Goal: Task Accomplishment & Management: Complete application form

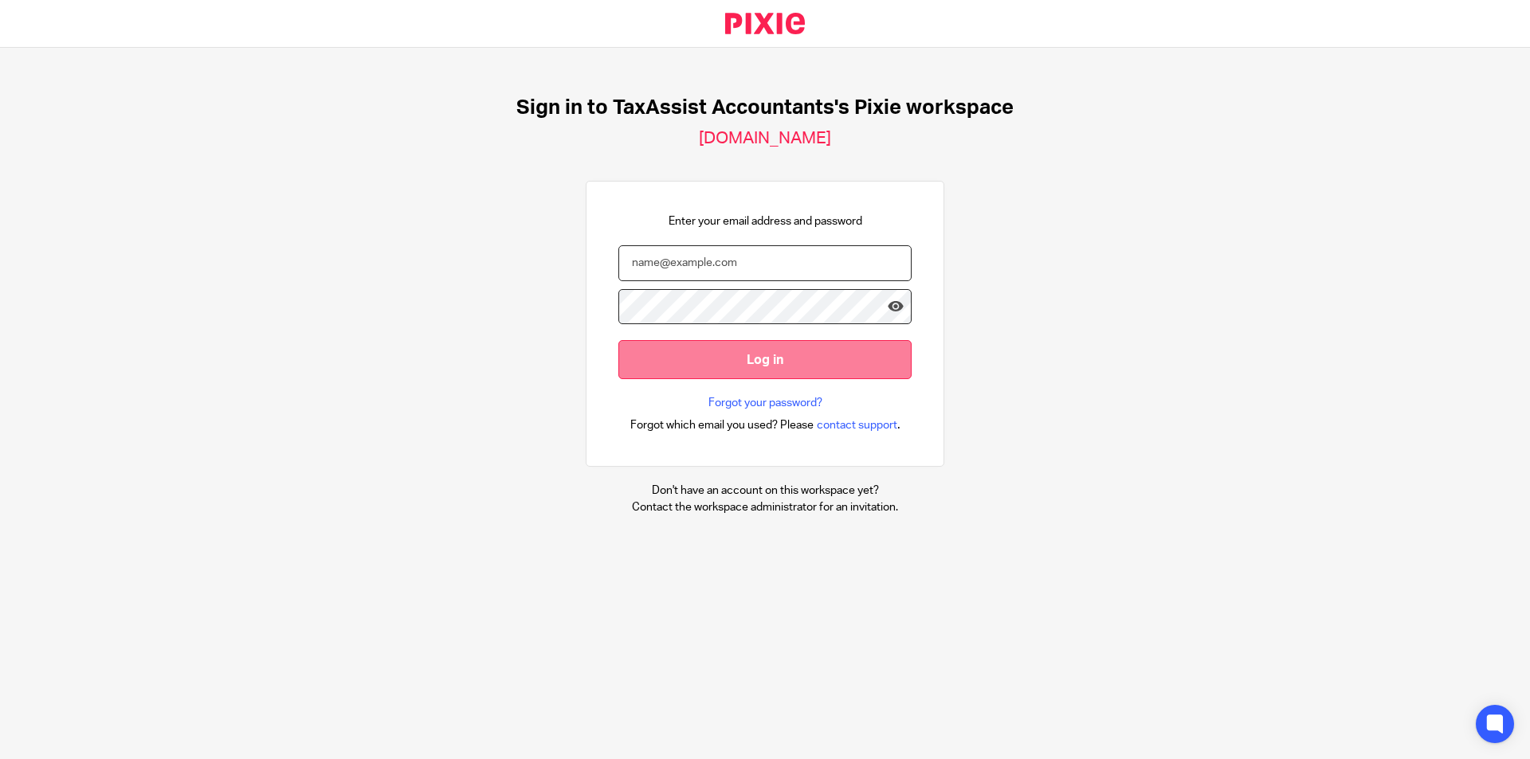
type input "amithraanandh@taxassist.co.uk"
click at [680, 341] on input "Log in" at bounding box center [764, 359] width 293 height 39
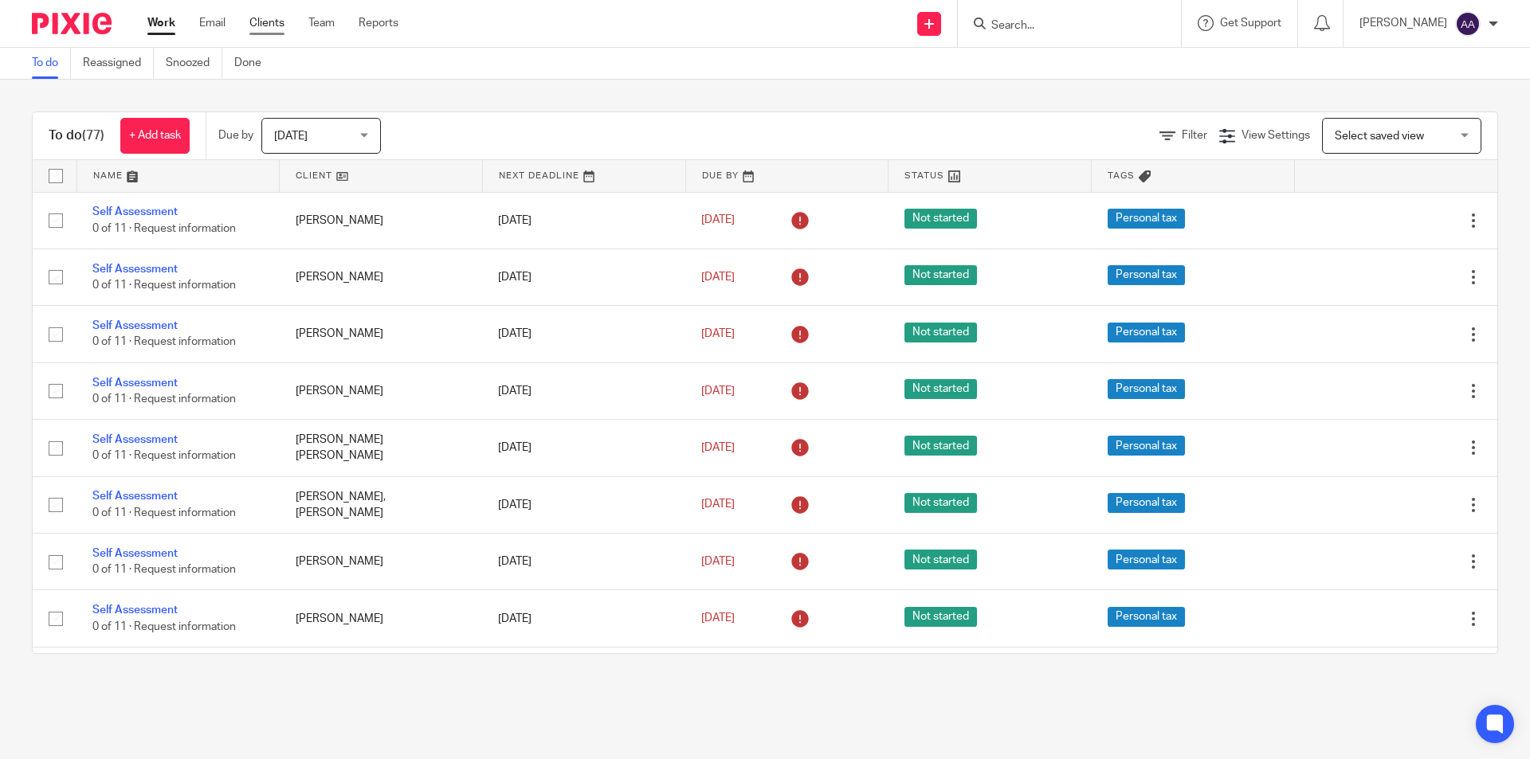
click at [270, 23] on link "Clients" at bounding box center [266, 23] width 35 height 16
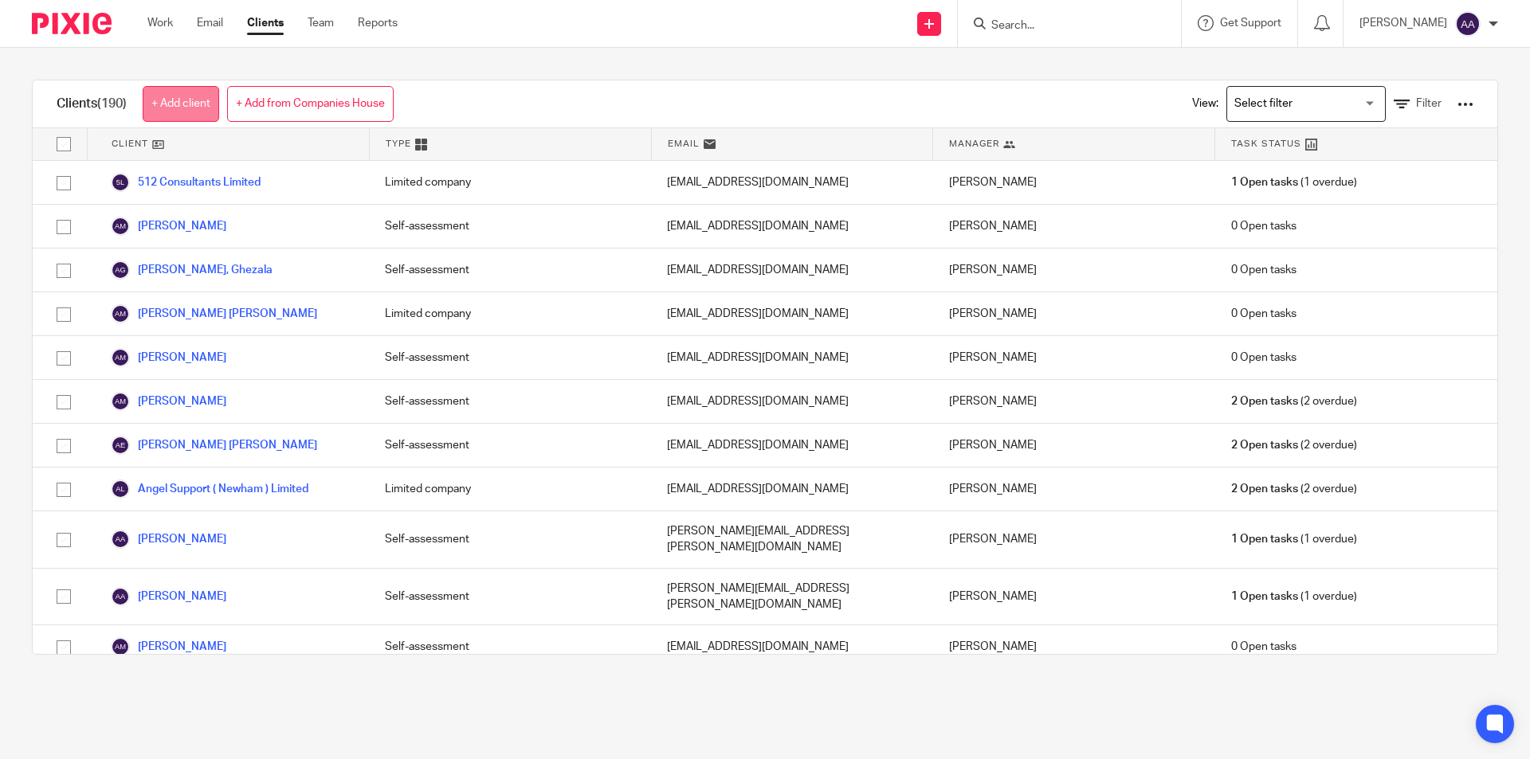
click at [156, 103] on link "+ Add client" at bounding box center [181, 104] width 76 height 36
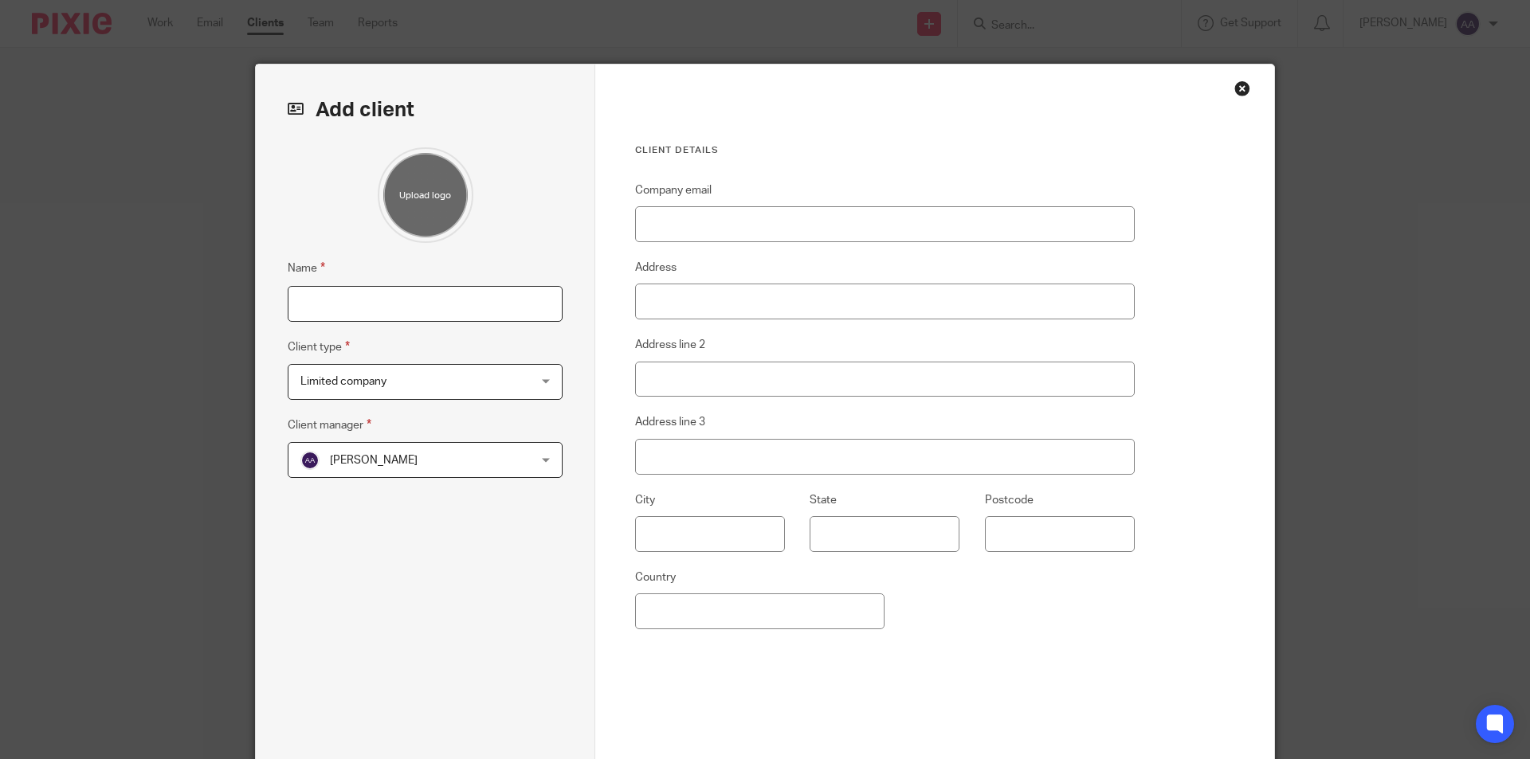
click at [314, 313] on input "Name" at bounding box center [425, 304] width 275 height 36
type input "[PERSON_NAME]"
drag, startPoint x: 471, startPoint y: 381, endPoint x: 447, endPoint y: 383, distance: 24.0
click at [467, 381] on span "Limited company" at bounding box center [404, 381] width 209 height 33
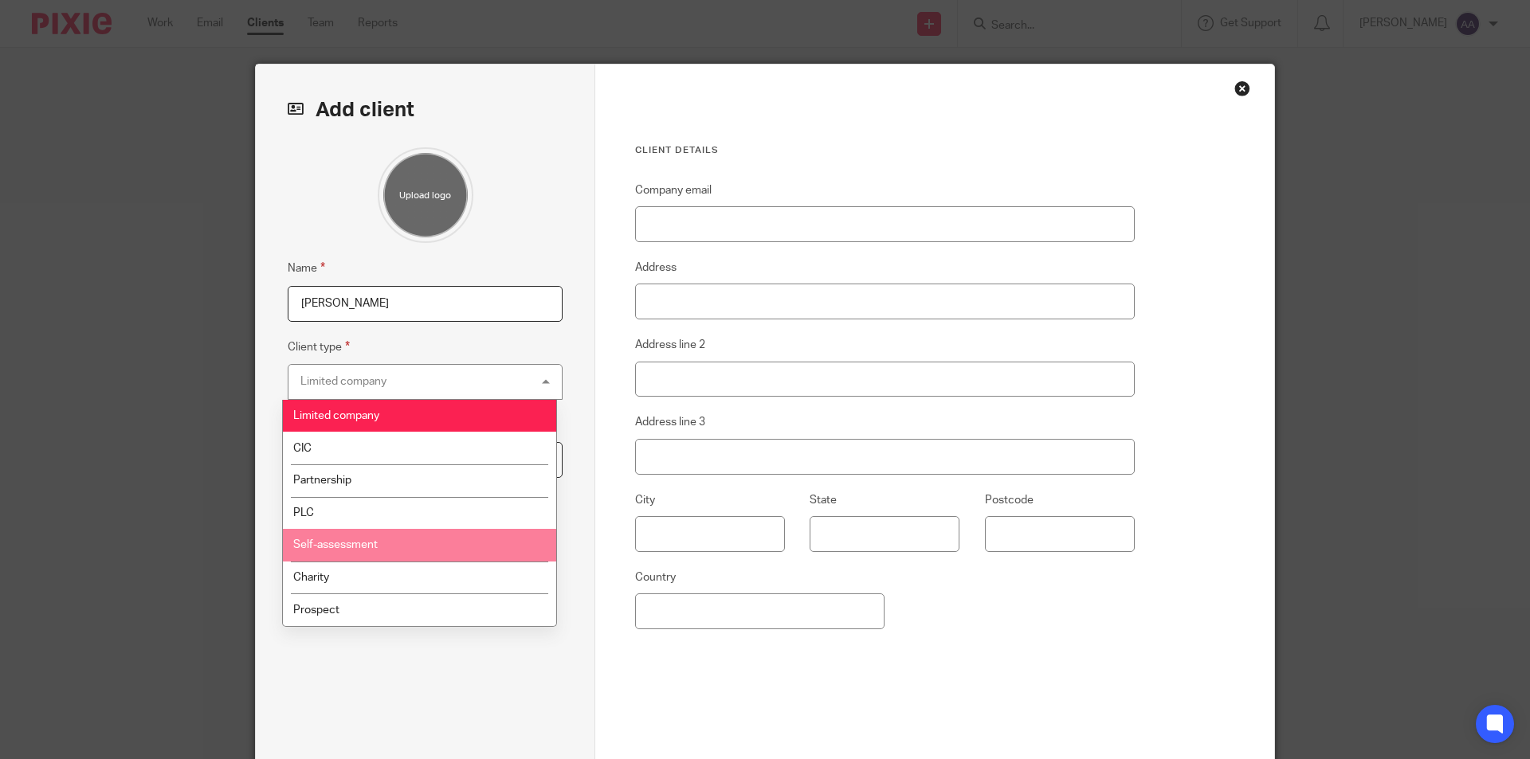
click at [346, 547] on span "Self-assessment" at bounding box center [335, 544] width 84 height 11
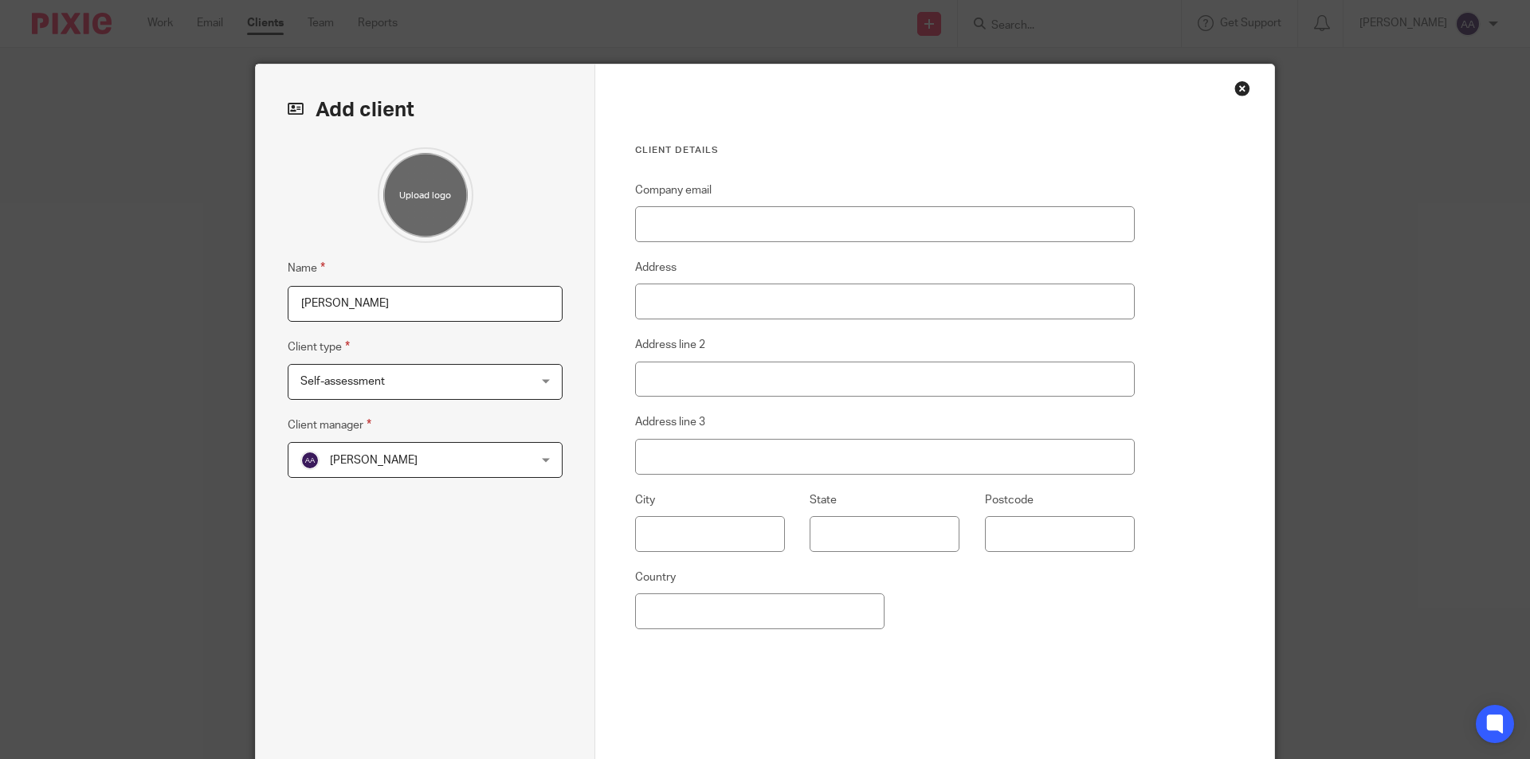
click at [468, 444] on span "[PERSON_NAME]" at bounding box center [404, 459] width 209 height 33
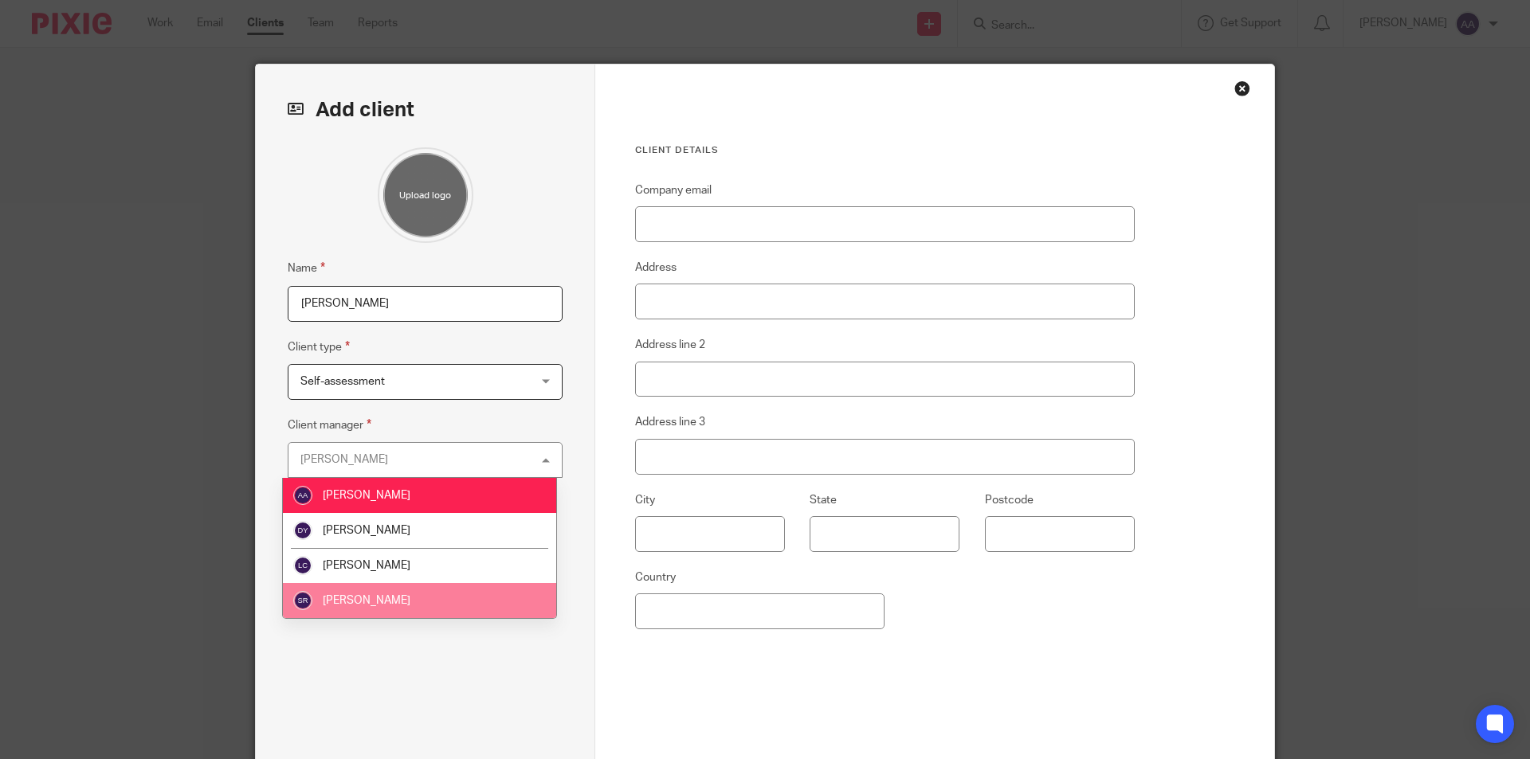
drag, startPoint x: 353, startPoint y: 614, endPoint x: 362, endPoint y: 609, distance: 10.4
click at [356, 613] on li "[PERSON_NAME]" at bounding box center [419, 600] width 273 height 35
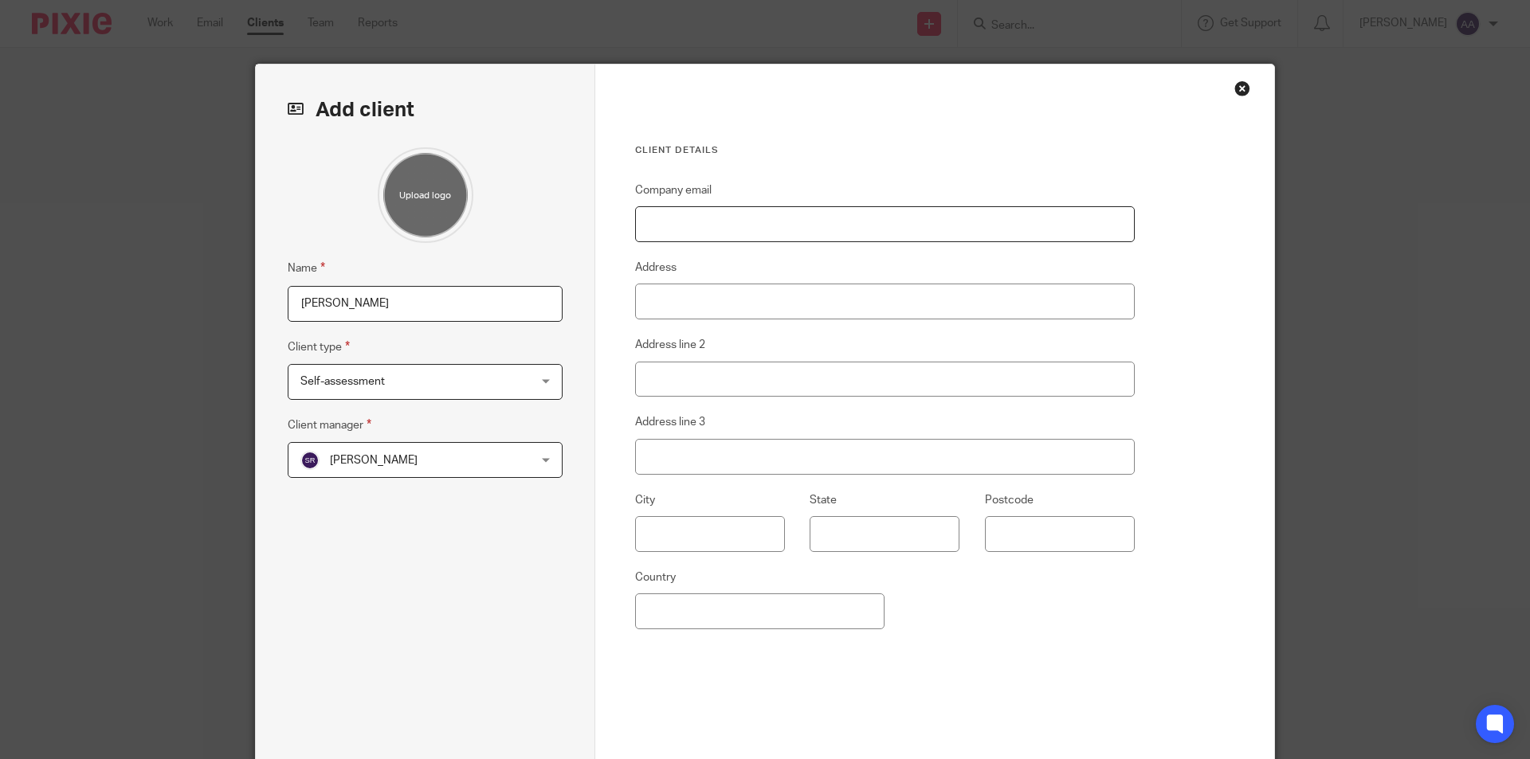
click at [700, 221] on input "Company email" at bounding box center [885, 224] width 500 height 36
paste input "[PERSON_NAME][EMAIL_ADDRESS][DOMAIN_NAME]"
type input "[PERSON_NAME][EMAIL_ADDRESS][DOMAIN_NAME]"
click at [711, 300] on input "Address" at bounding box center [885, 302] width 500 height 36
click at [673, 306] on input "Address" at bounding box center [885, 302] width 500 height 36
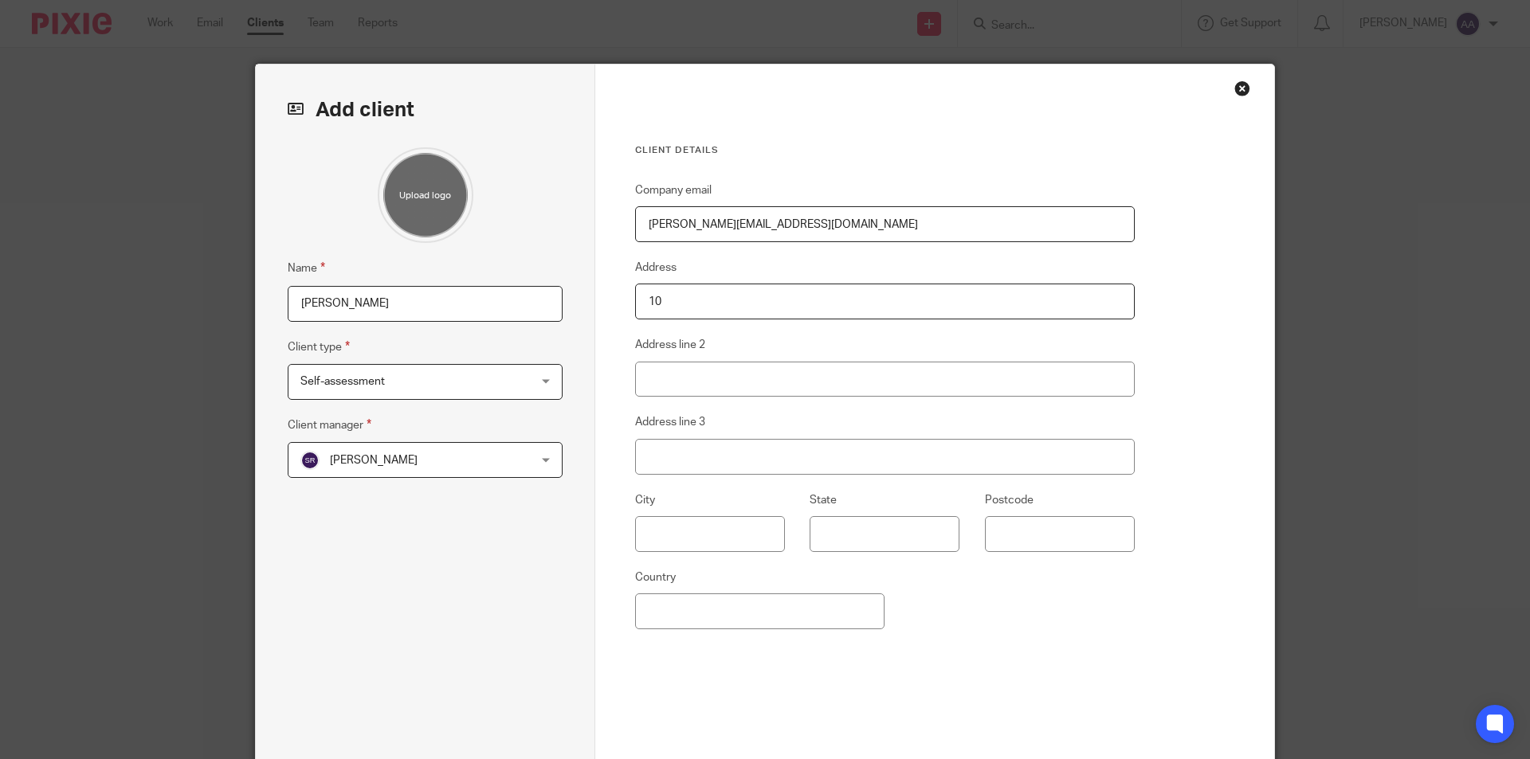
type input "10"
click at [656, 376] on input "Address line 2" at bounding box center [885, 380] width 500 height 36
type input "[PERSON_NAME][GEOGRAPHIC_DATA]"
click at [743, 469] on input "Address line 3" at bounding box center [885, 457] width 500 height 36
type input "Broxbourne Herts"
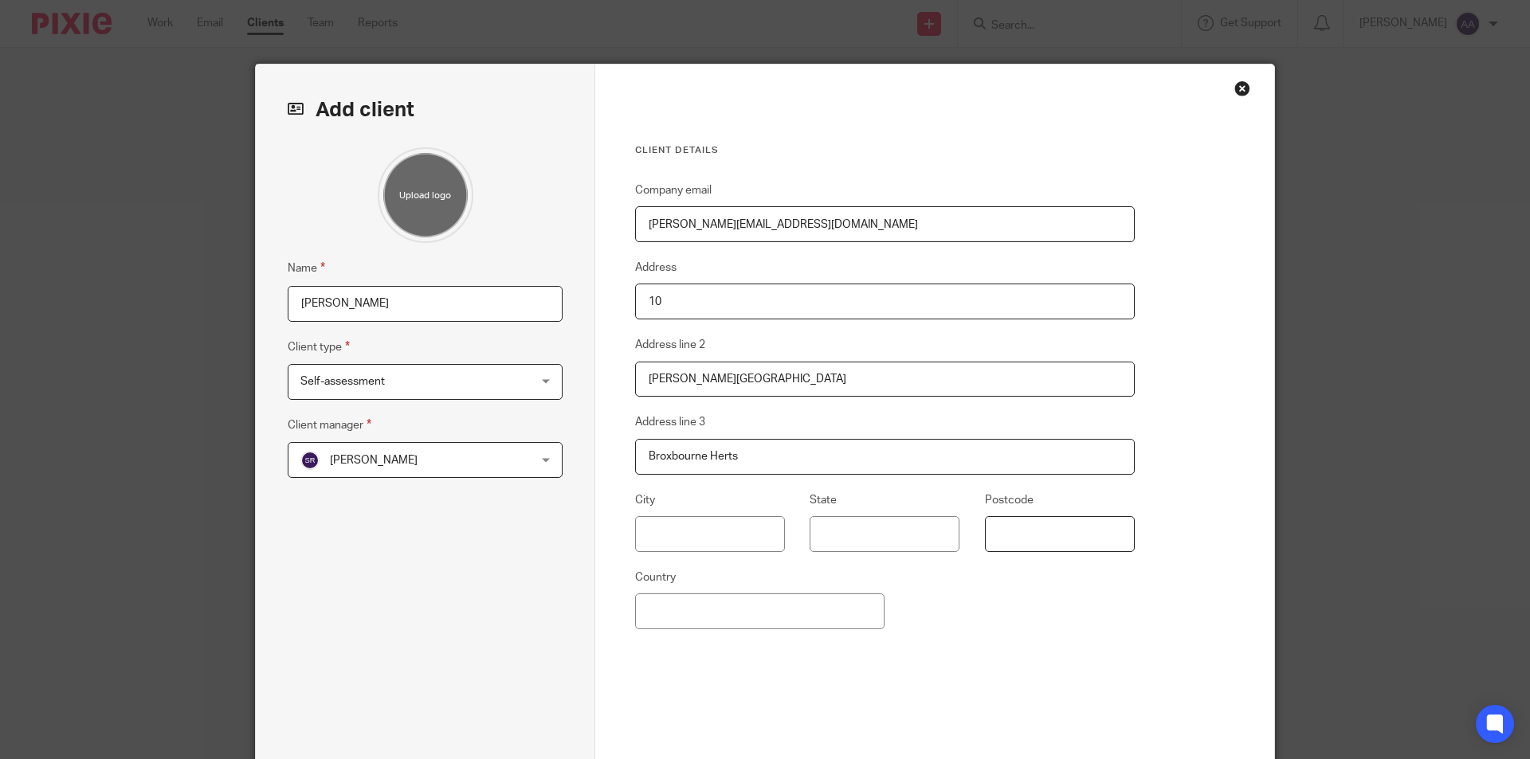
click at [1013, 534] on input "Postcode" at bounding box center [1060, 534] width 150 height 36
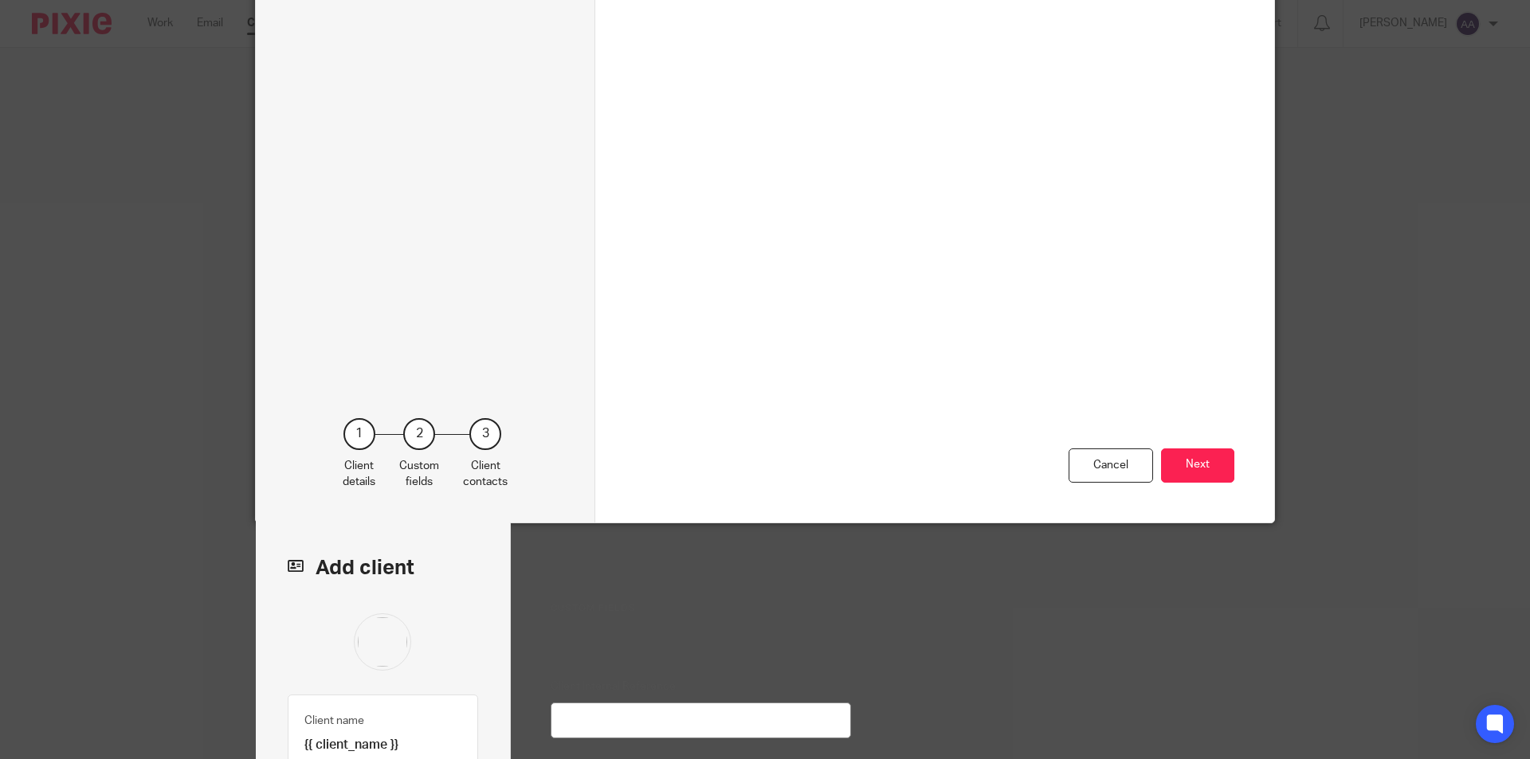
scroll to position [4701, 0]
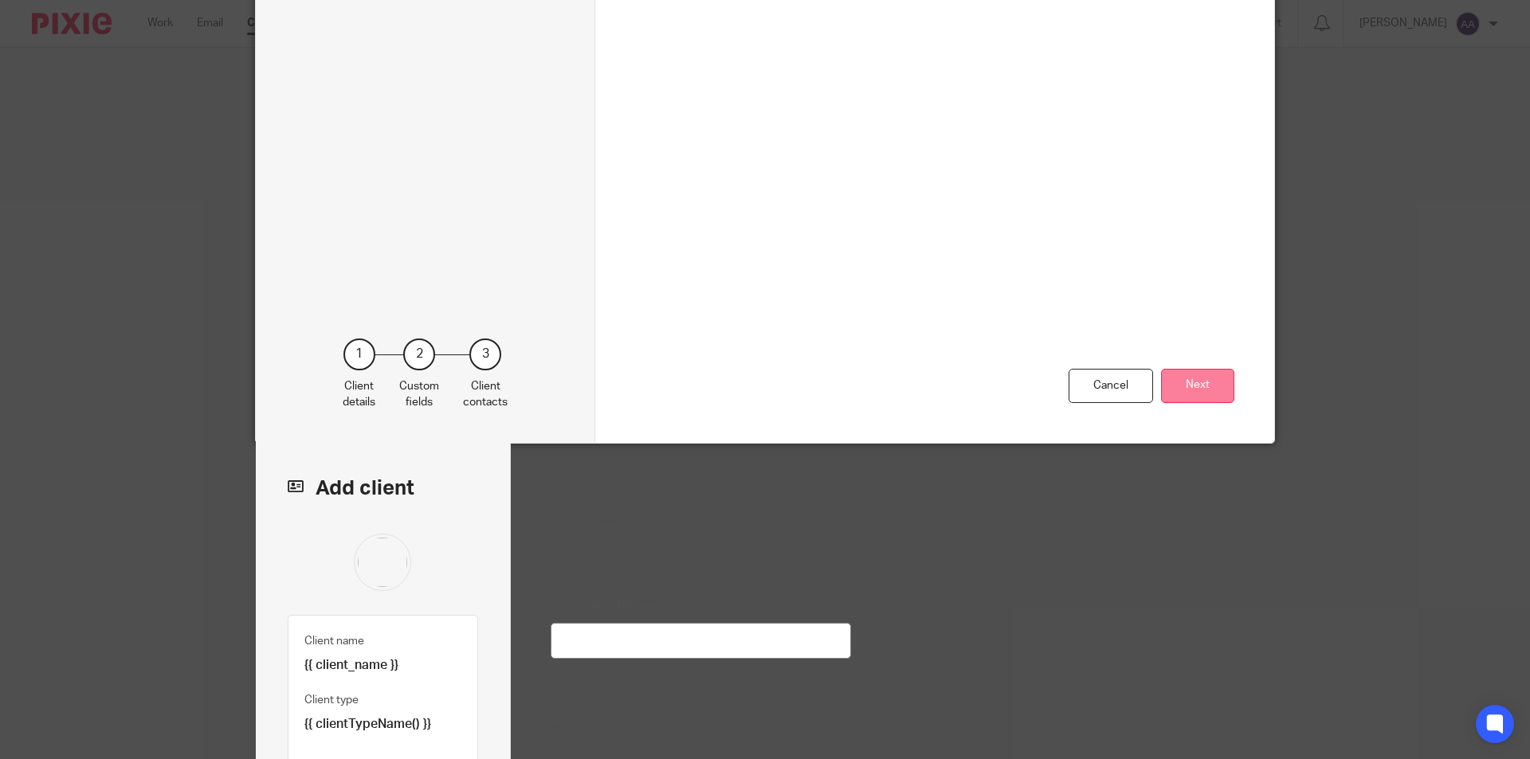
type input "En10 7FQ"
click at [1207, 387] on button "Next" at bounding box center [1197, 386] width 73 height 34
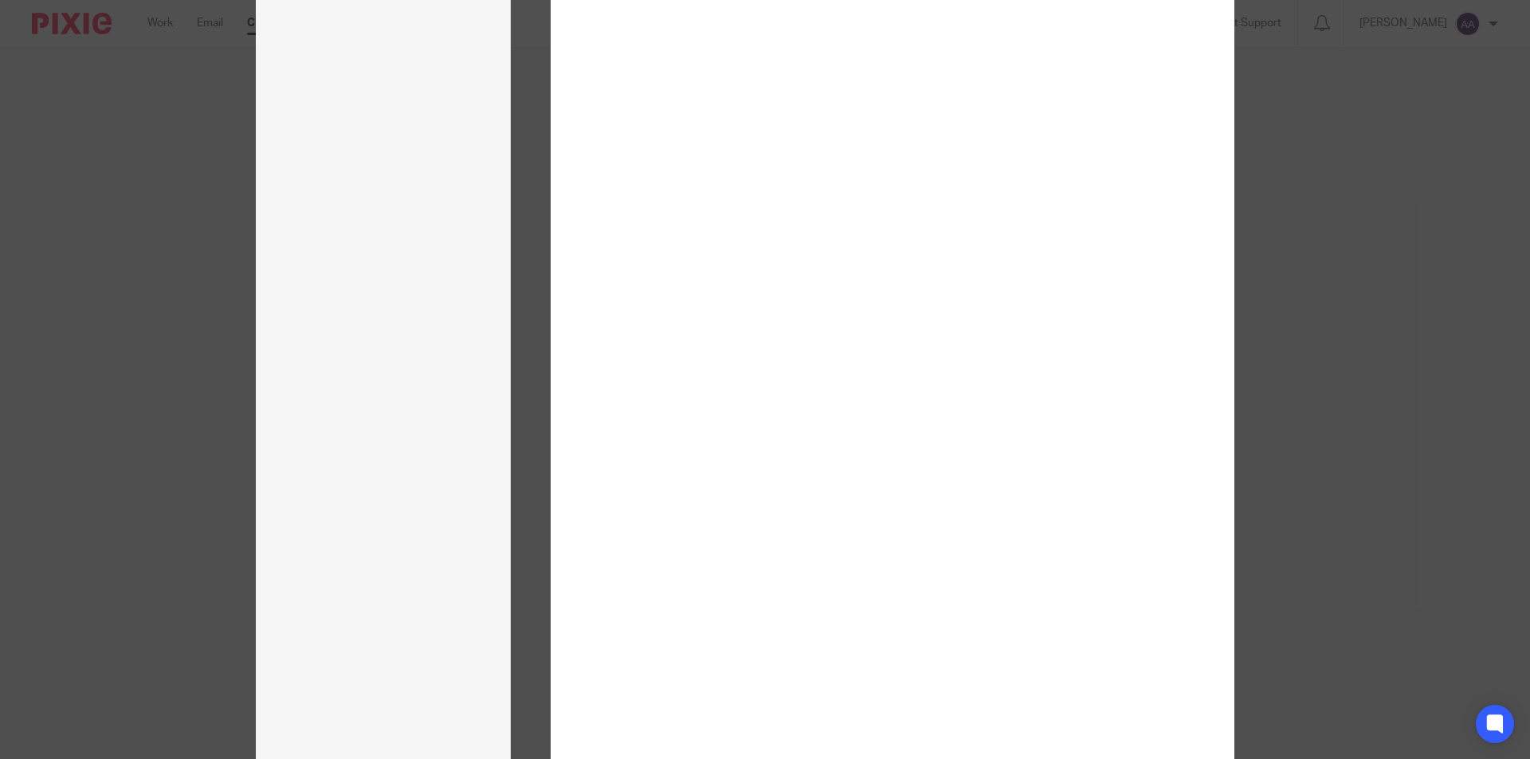
scroll to position [9645, 0]
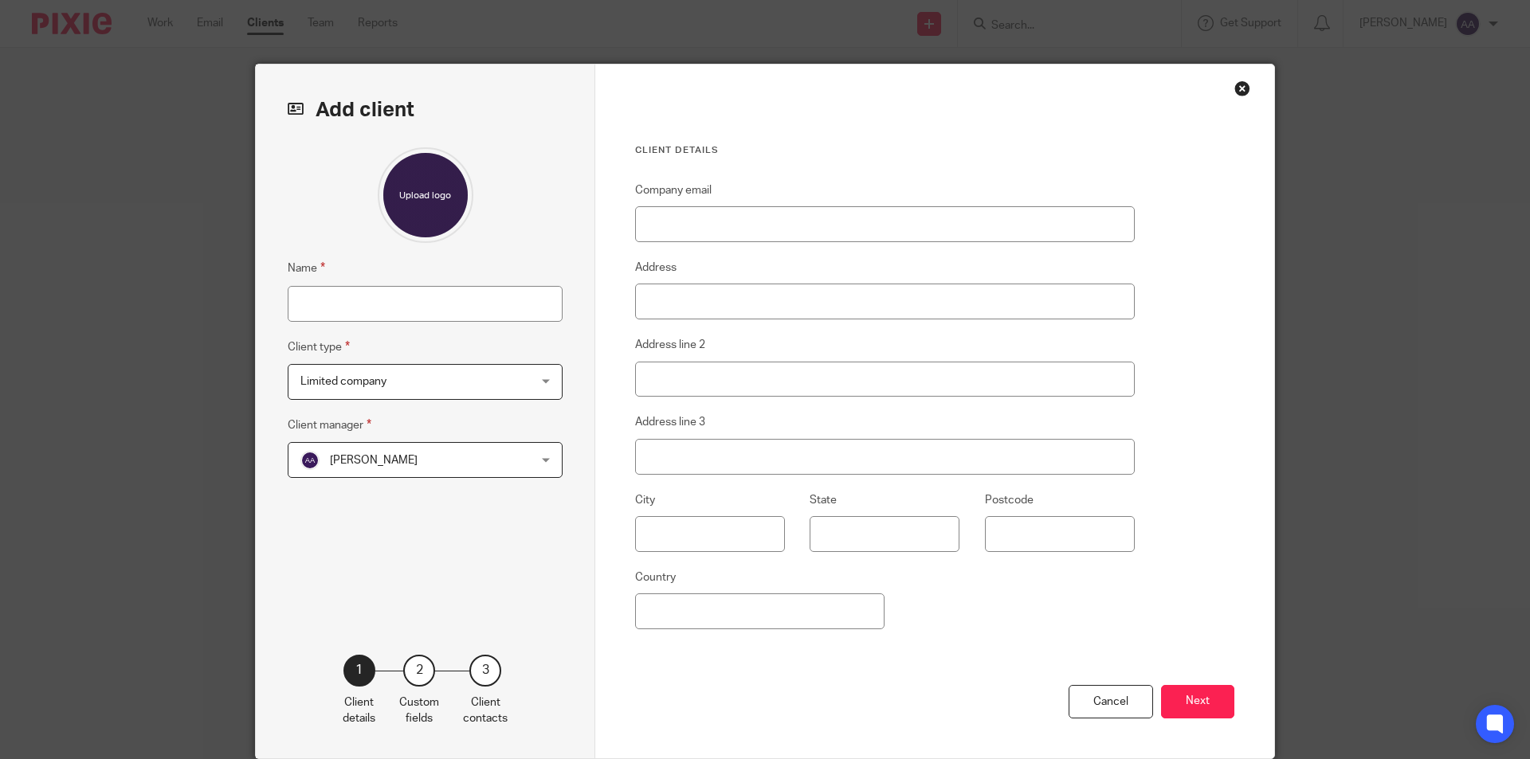
click at [1235, 89] on div "Close this dialog window" at bounding box center [1242, 88] width 16 height 16
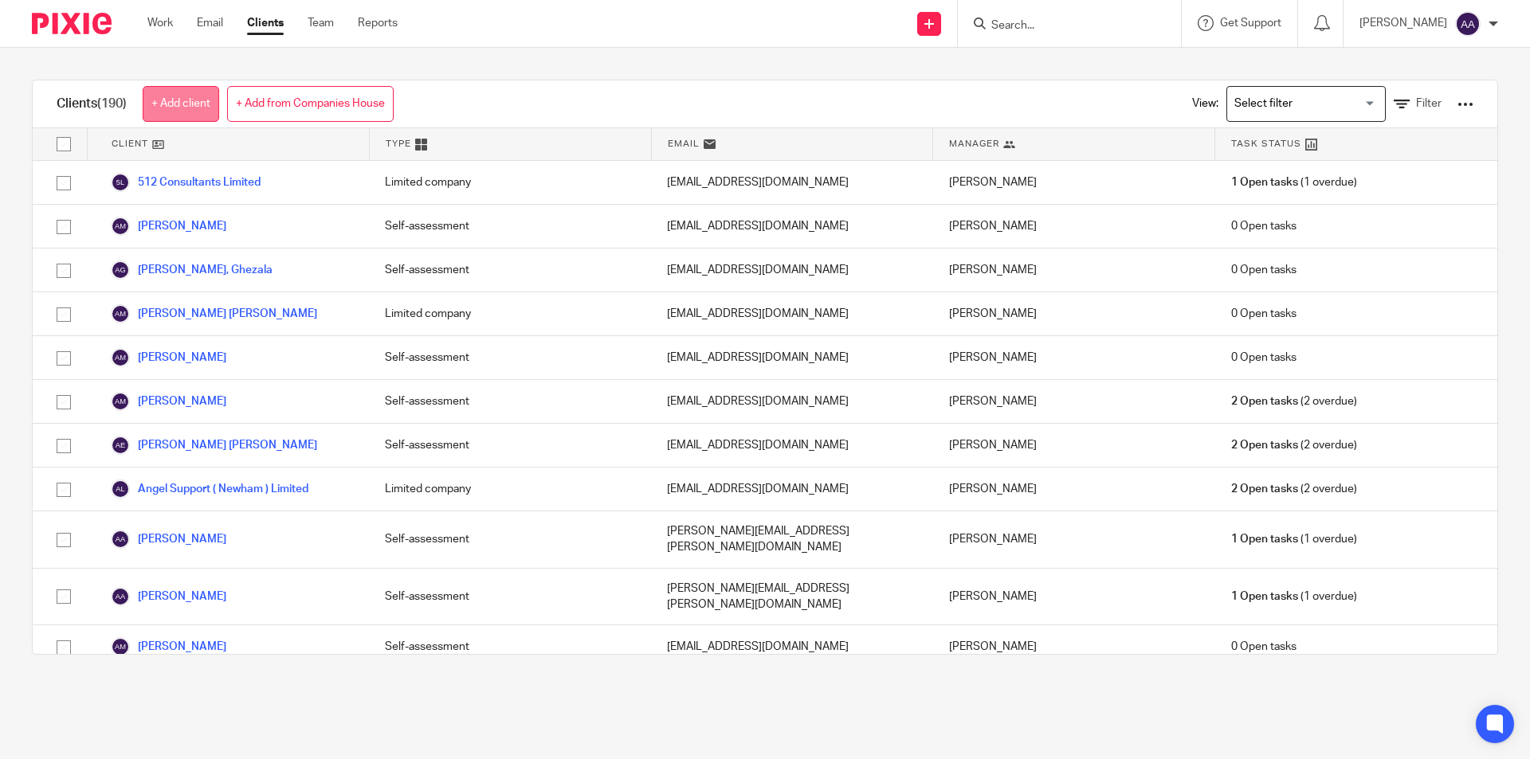
click at [194, 103] on link "+ Add client" at bounding box center [181, 104] width 76 height 36
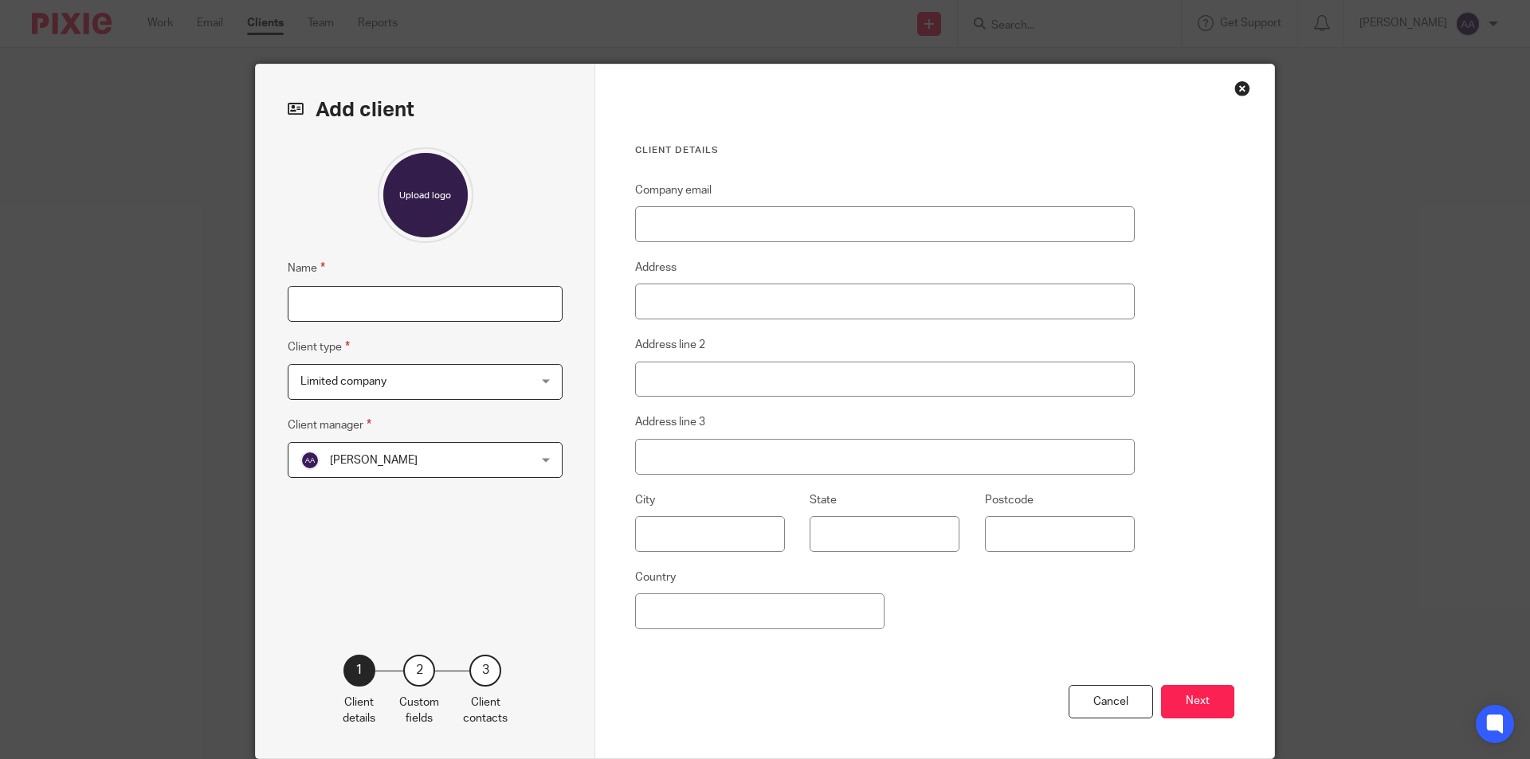
click at [396, 300] on input "Name" at bounding box center [425, 304] width 275 height 36
type input "[PERSON_NAME]"
click at [399, 377] on span "Limited company" at bounding box center [404, 381] width 209 height 33
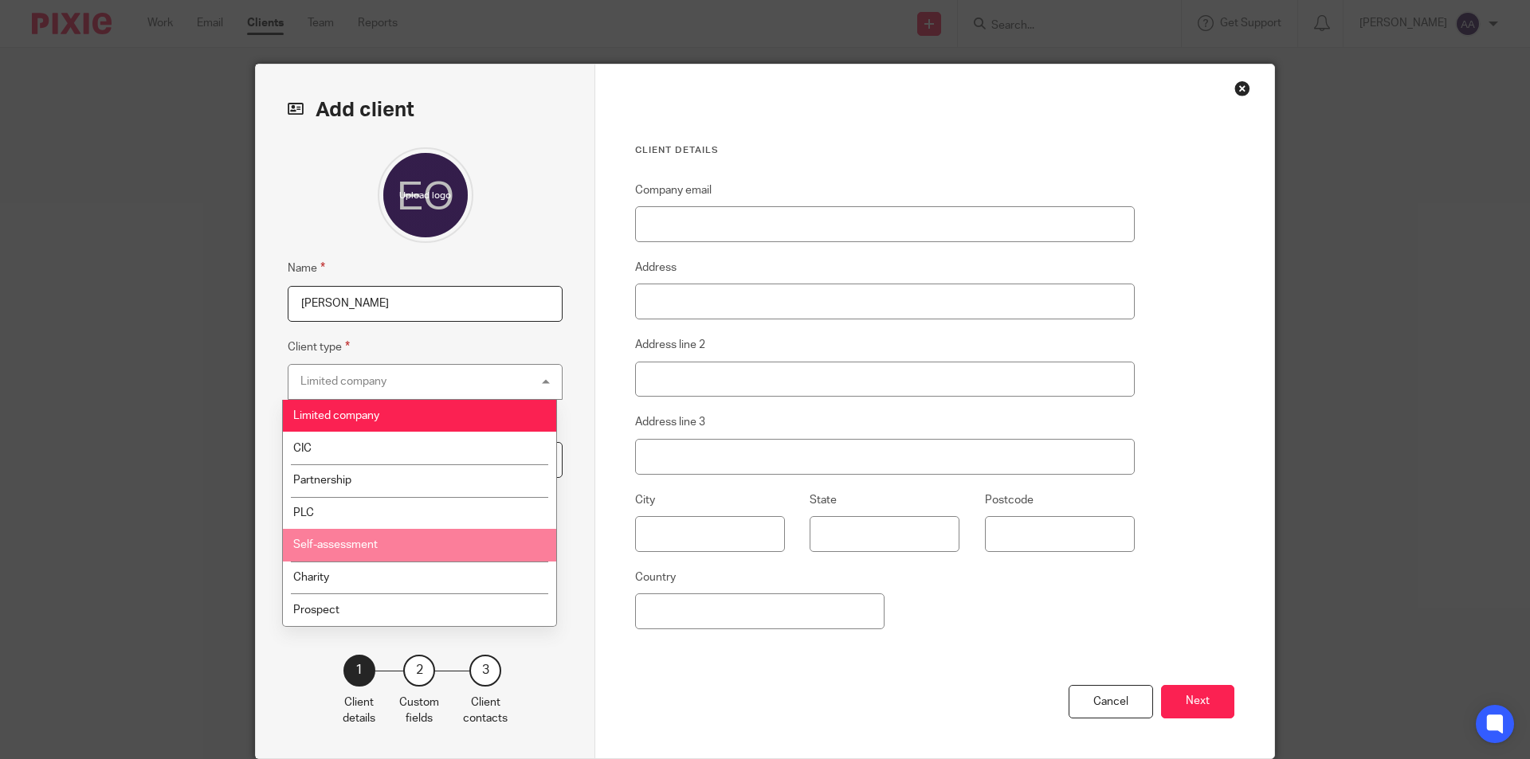
click at [370, 554] on li "Self-assessment" at bounding box center [419, 545] width 273 height 33
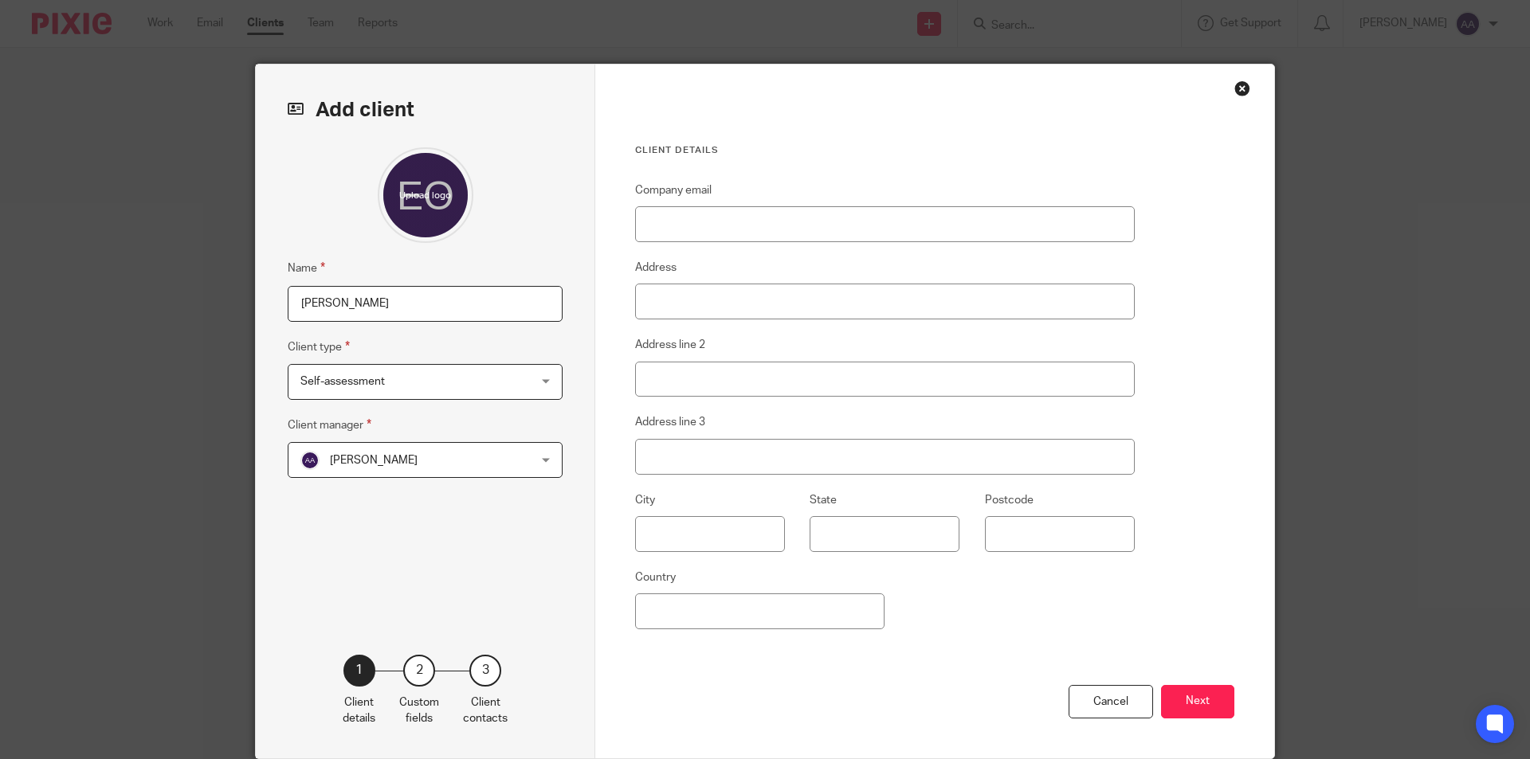
click at [437, 461] on span "[PERSON_NAME]" at bounding box center [404, 459] width 209 height 33
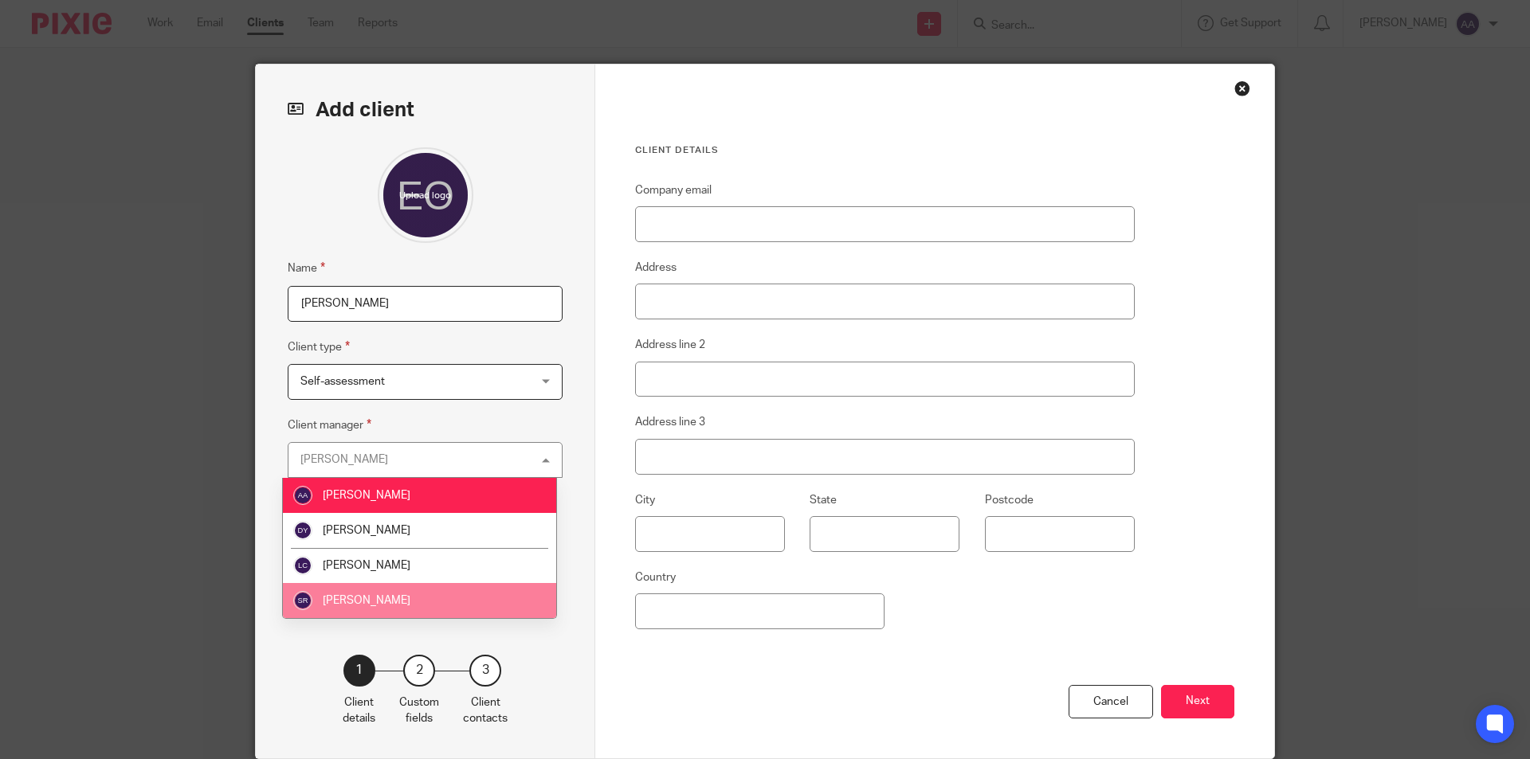
click at [377, 599] on span "[PERSON_NAME]" at bounding box center [367, 600] width 88 height 11
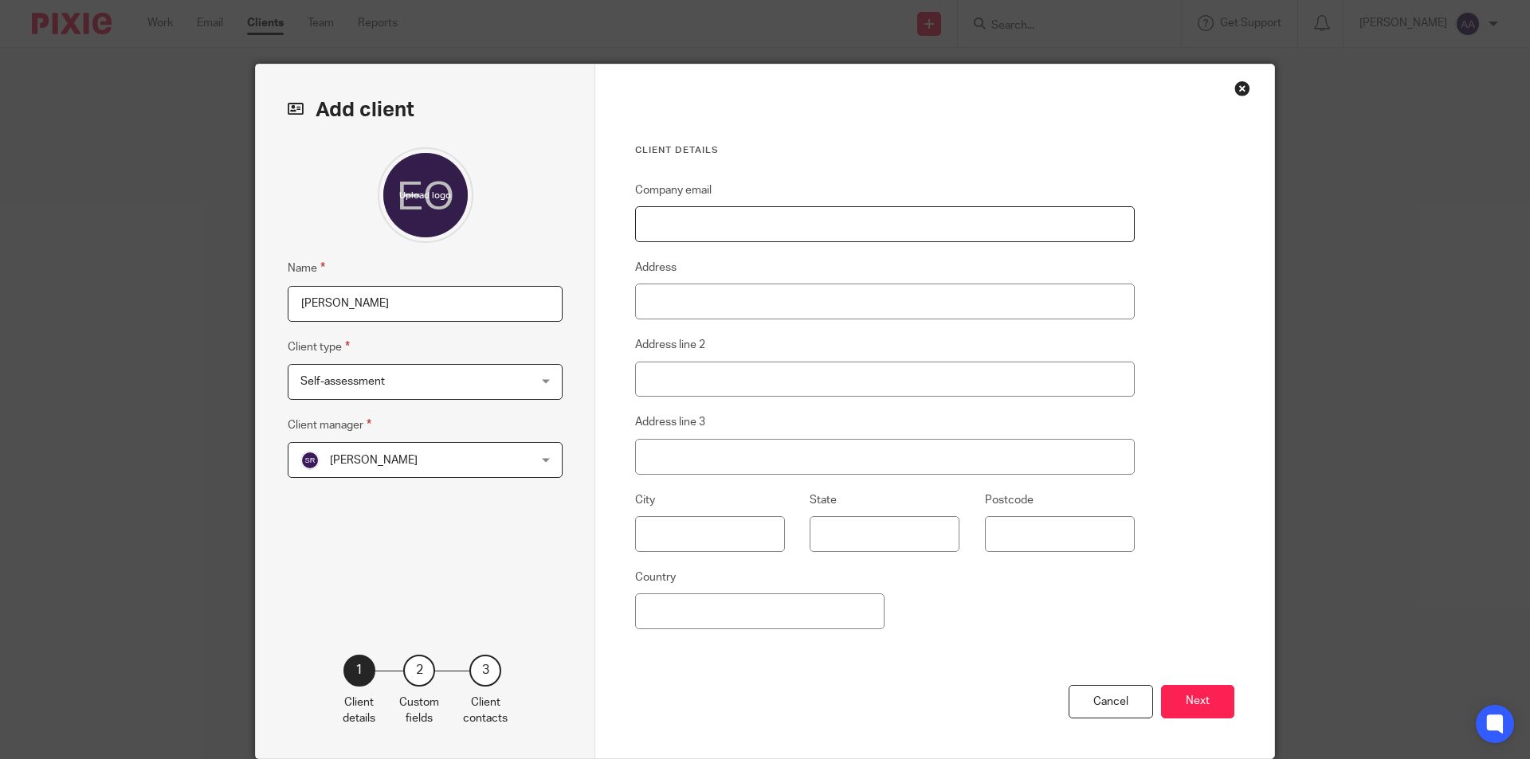
click at [784, 231] on input "Company email" at bounding box center [885, 224] width 500 height 36
click at [784, 225] on input "Company email" at bounding box center [885, 224] width 500 height 36
paste input "[PERSON_NAME][EMAIL_ADDRESS][DOMAIN_NAME]"
type input "[PERSON_NAME][EMAIL_ADDRESS][DOMAIN_NAME]"
click at [701, 297] on input "Address" at bounding box center [885, 302] width 500 height 36
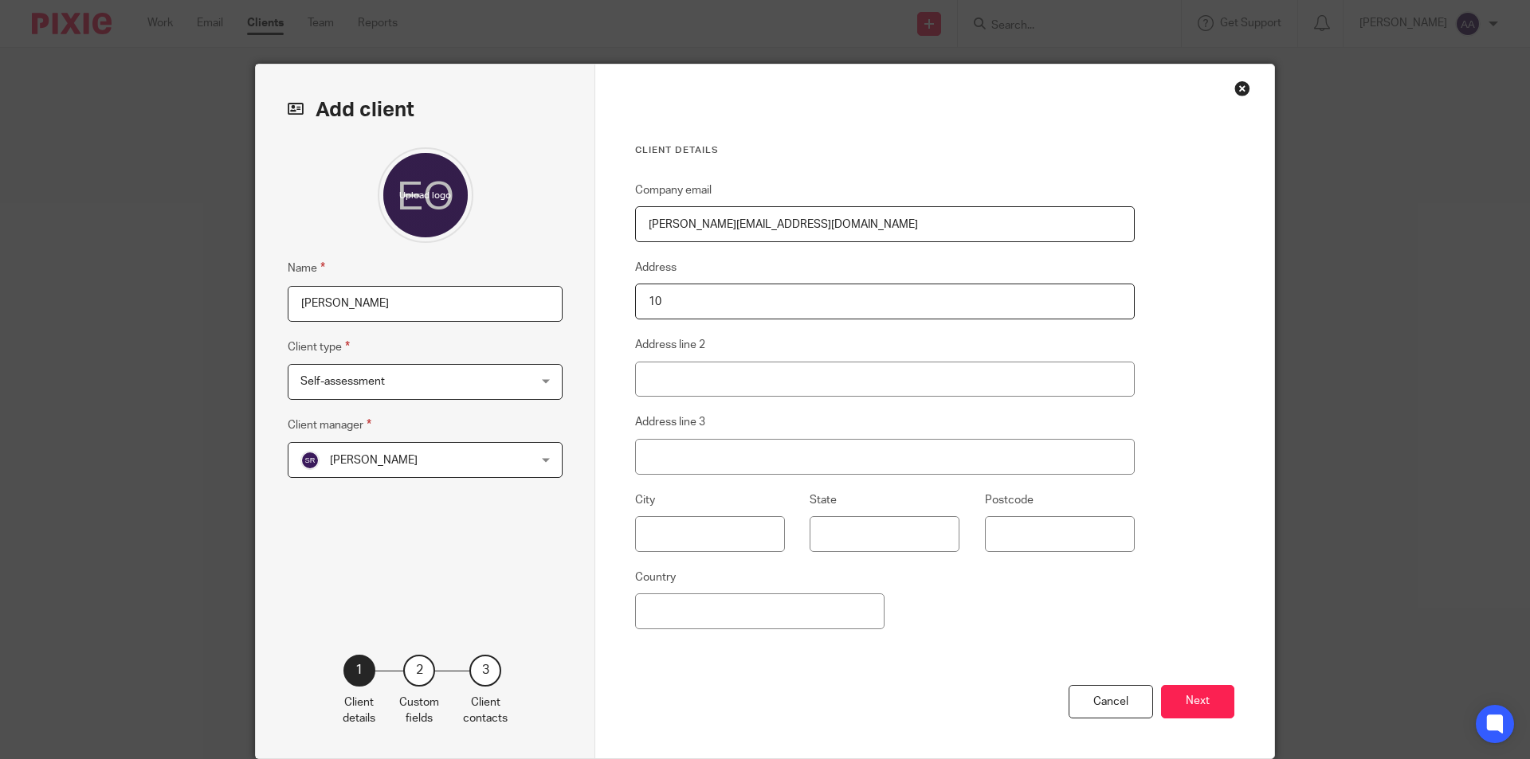
type input "10"
click at [695, 399] on div "Company email [PERSON_NAME][EMAIL_ADDRESS][DOMAIN_NAME] Address 10 Address line…" at bounding box center [885, 433] width 500 height 504
click at [700, 380] on input "Address line 2" at bounding box center [885, 380] width 500 height 36
click at [751, 308] on input "10" at bounding box center [885, 302] width 500 height 36
click at [644, 377] on input "Address line 2" at bounding box center [885, 380] width 500 height 36
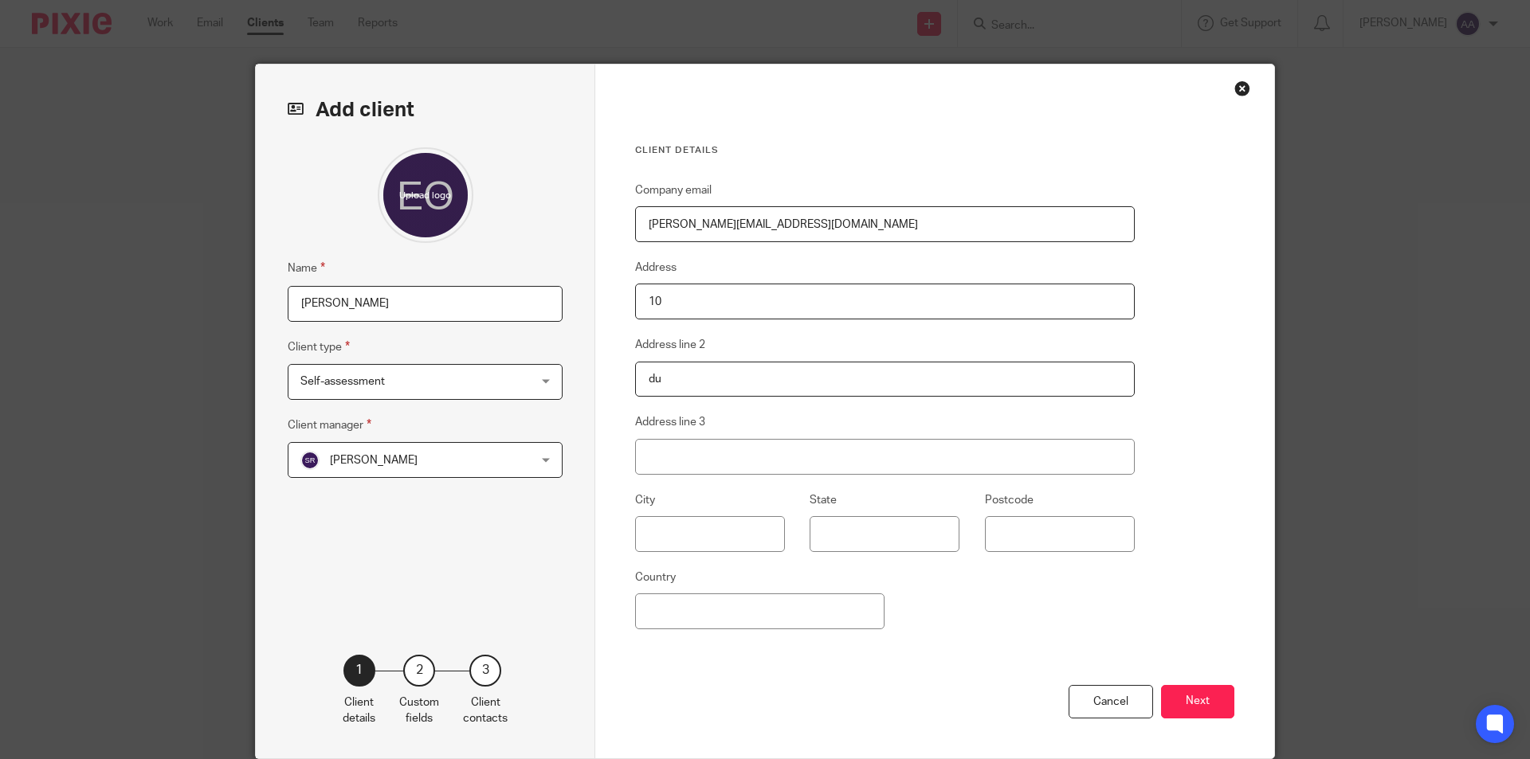
type input "d"
type input "Dunbar Grove"
click at [673, 455] on input "Address line 3" at bounding box center [885, 457] width 500 height 36
type input "Hertfordshire"
click at [1016, 540] on input "Postcode" at bounding box center [1060, 534] width 150 height 36
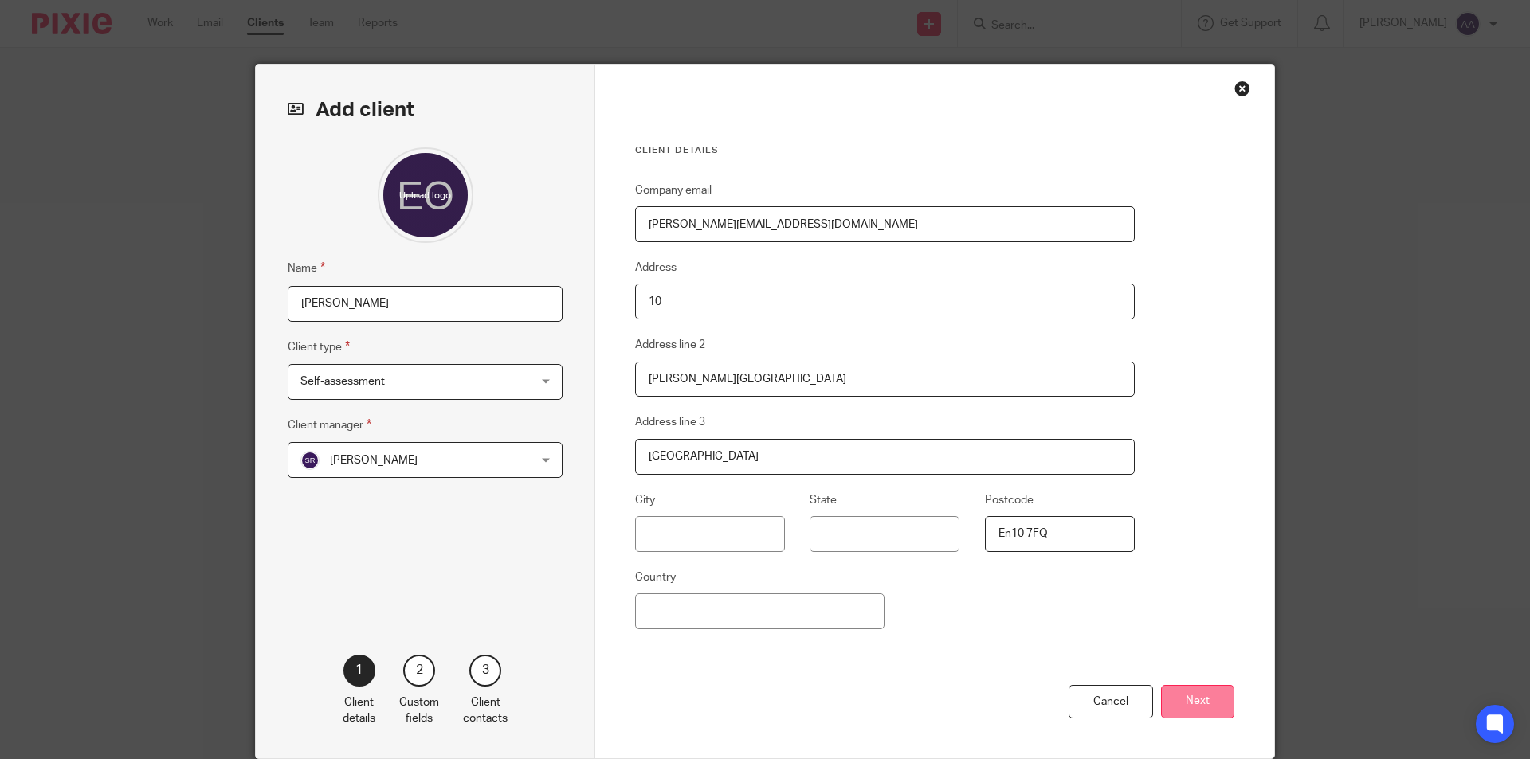
type input "En10 7FQ"
click at [1184, 703] on button "Next" at bounding box center [1197, 702] width 73 height 34
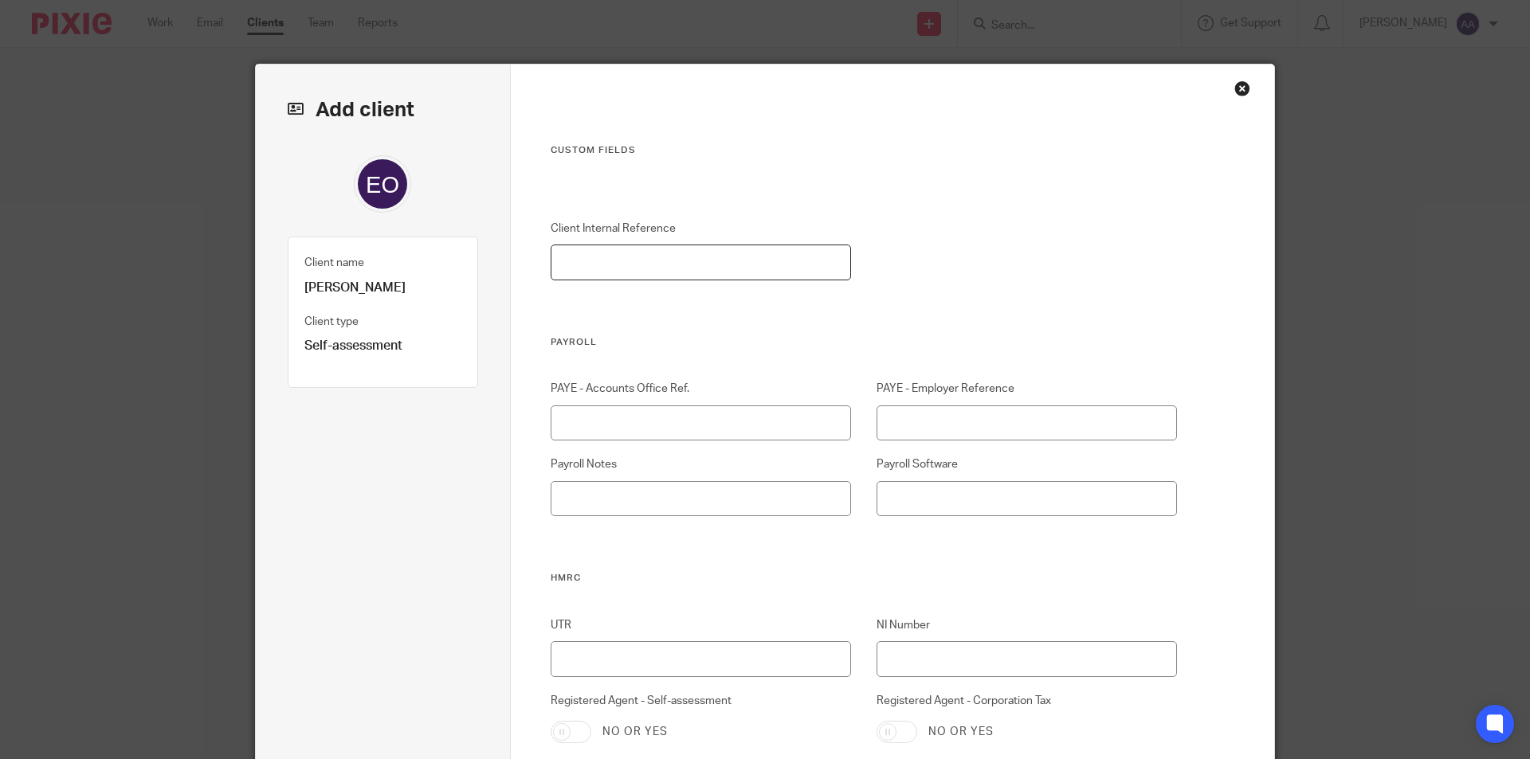
click at [641, 260] on input "Client Internal Reference" at bounding box center [701, 263] width 301 height 36
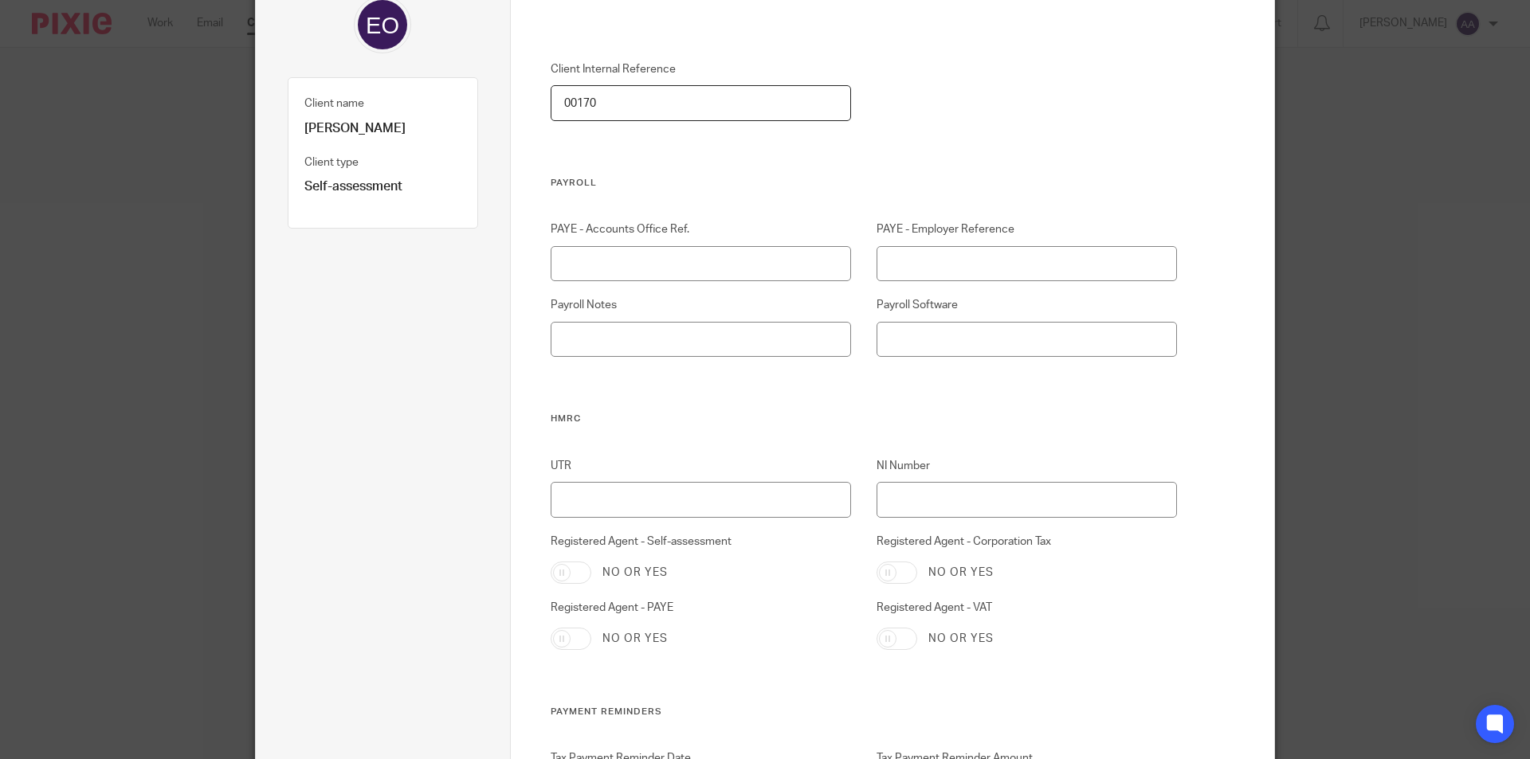
type input "00170"
click at [966, 484] on input "NI Number" at bounding box center [1026, 500] width 301 height 36
type input "SS988642C"
click at [590, 498] on input "UTR" at bounding box center [701, 500] width 301 height 36
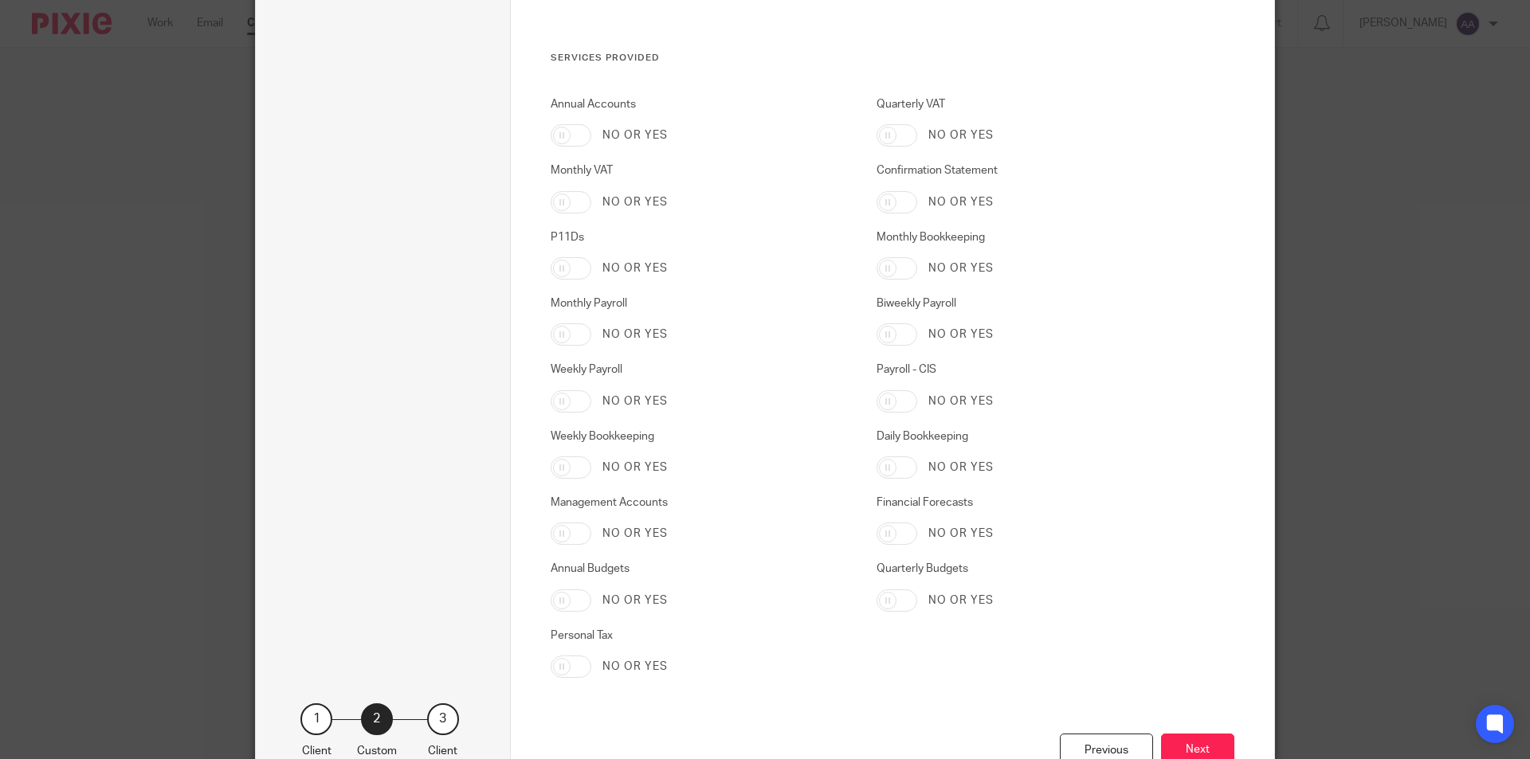
scroll to position [2503, 0]
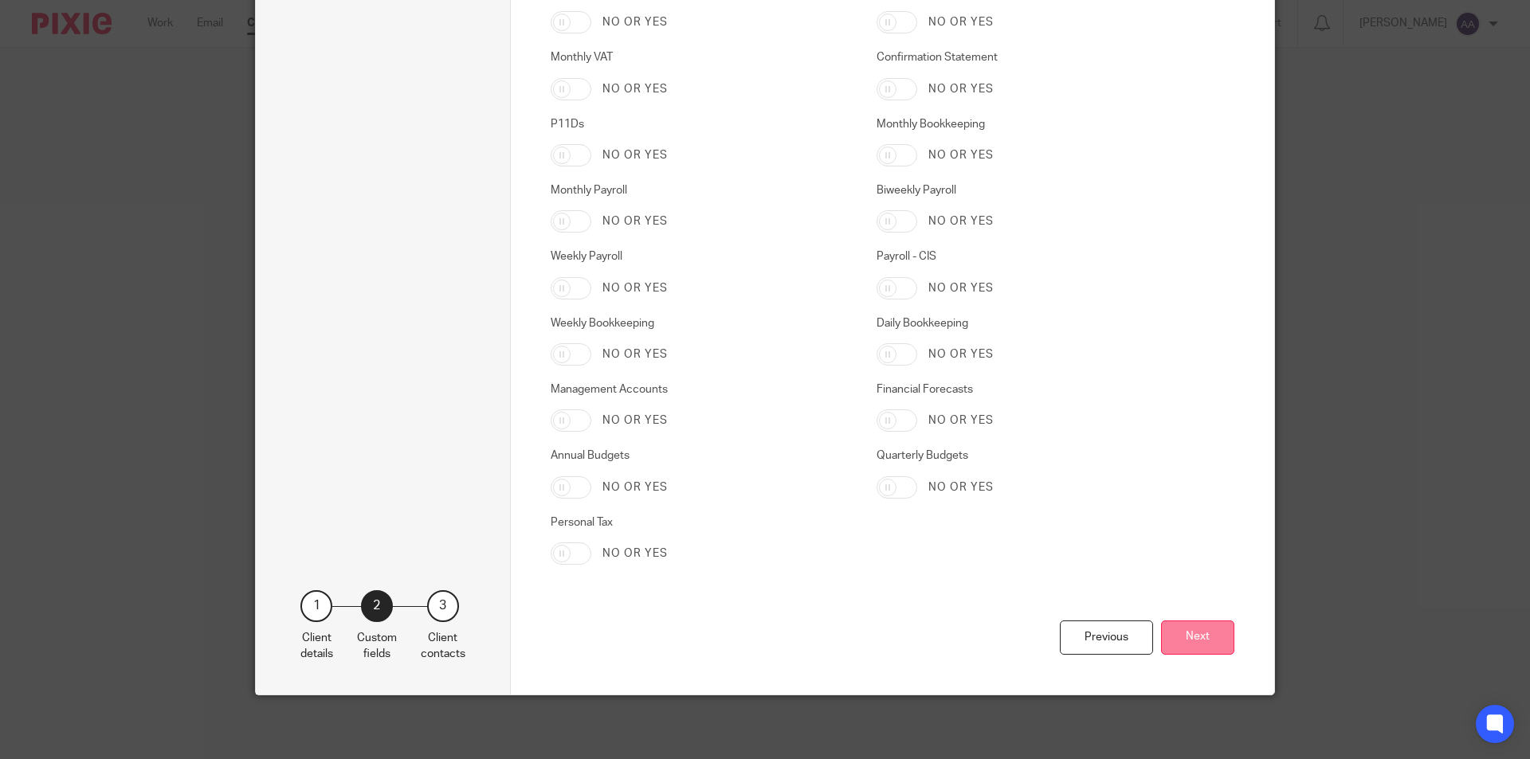
type input "6857194000"
click at [1203, 637] on button "Next" at bounding box center [1197, 638] width 73 height 34
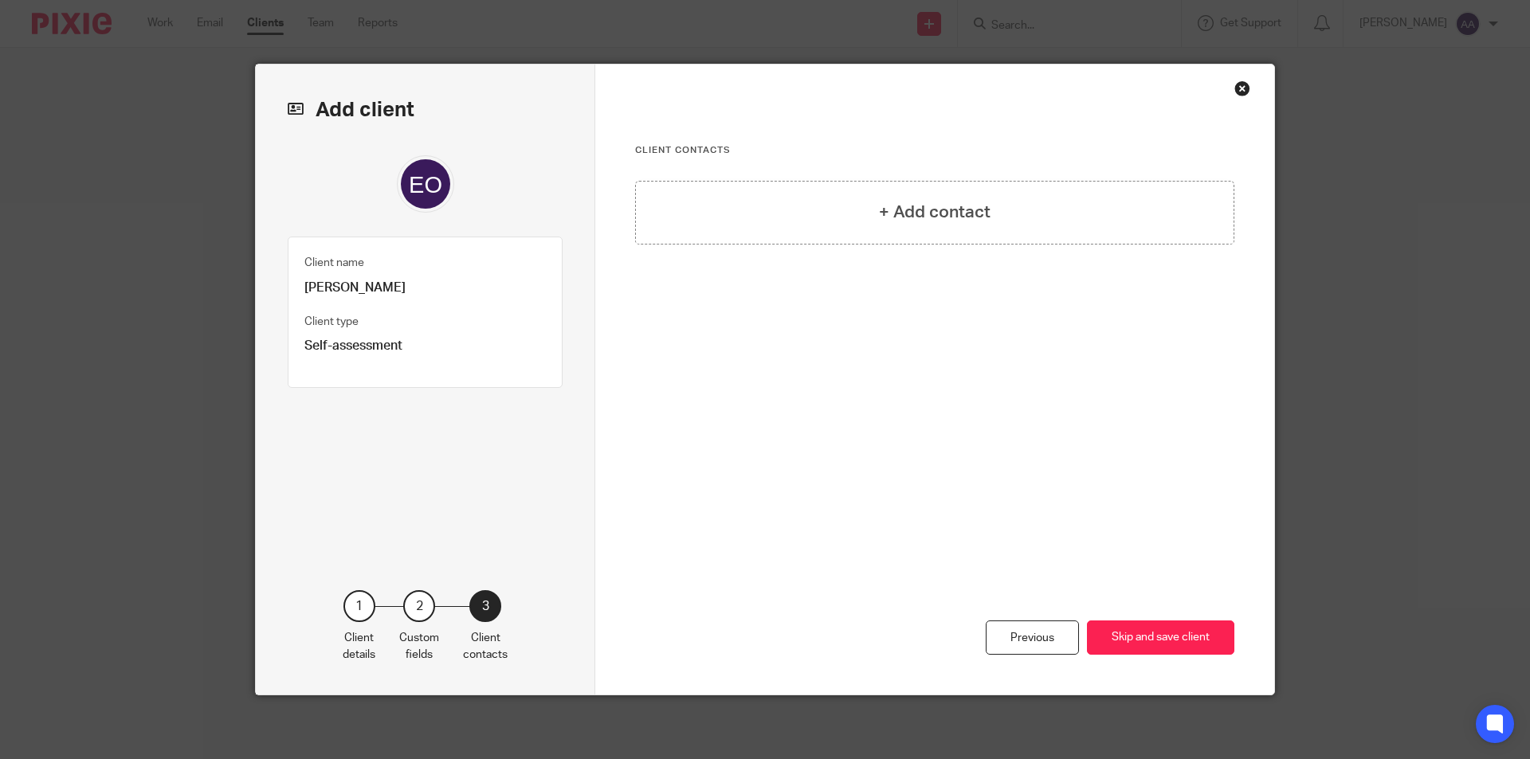
scroll to position [0, 0]
click at [899, 229] on div "+ Add contact" at bounding box center [934, 213] width 599 height 64
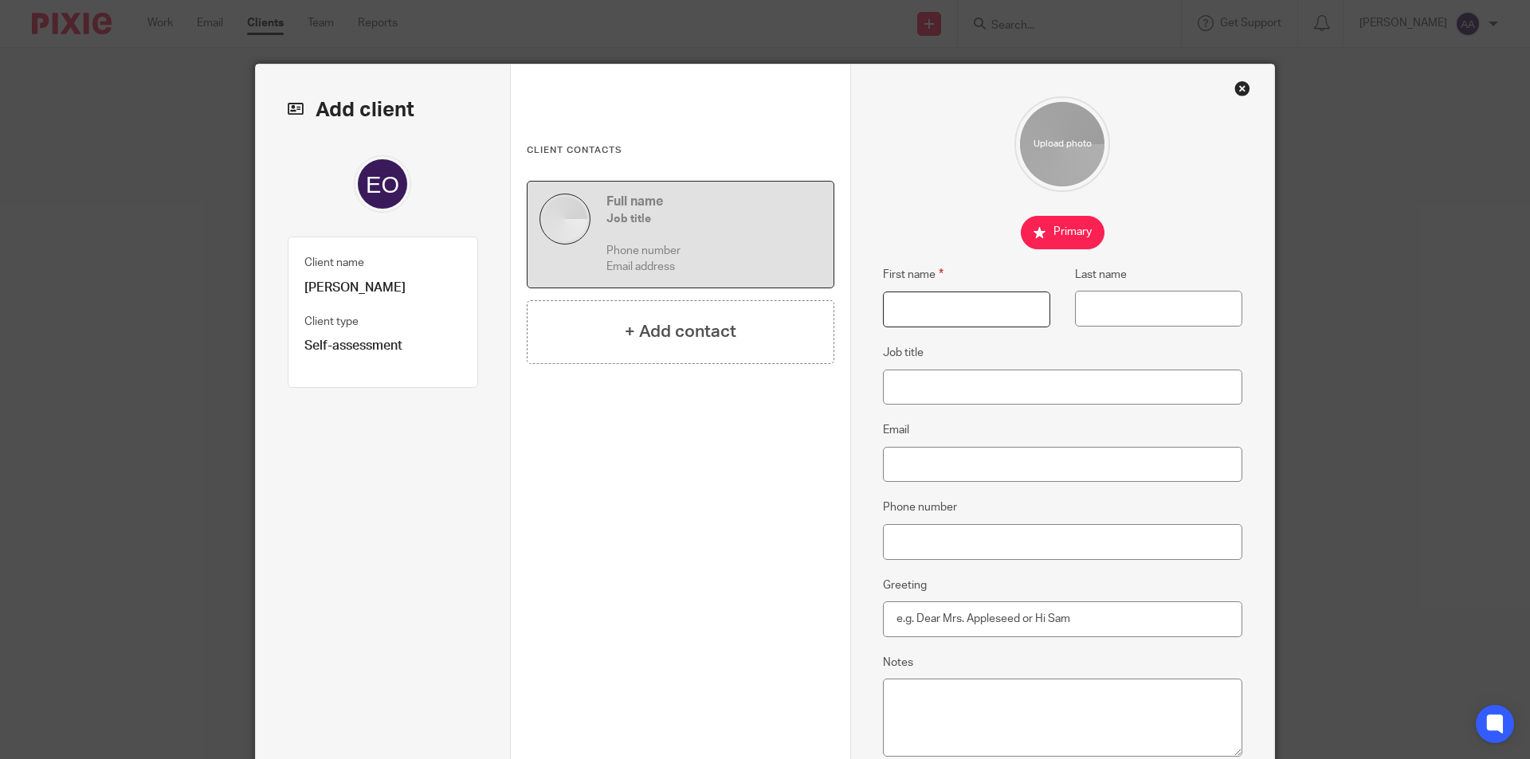
click at [931, 297] on input "First name" at bounding box center [966, 310] width 167 height 36
drag, startPoint x: 299, startPoint y: 284, endPoint x: 336, endPoint y: 286, distance: 37.5
click at [336, 286] on p "[PERSON_NAME]" at bounding box center [382, 288] width 157 height 17
copy p "lena"
click at [923, 319] on input "First name" at bounding box center [966, 310] width 167 height 36
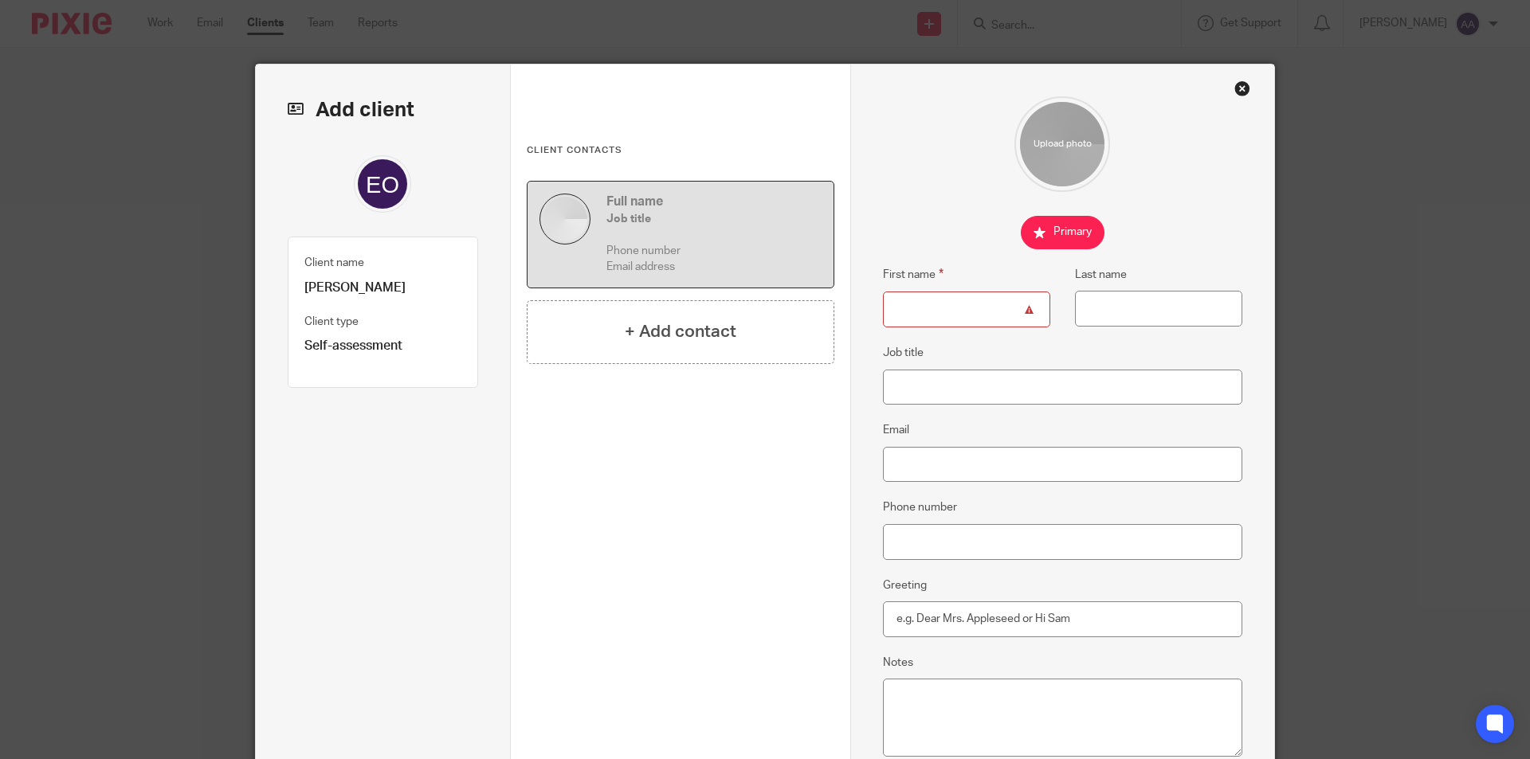
paste input "lena"
click at [885, 310] on input "lena" at bounding box center [966, 310] width 167 height 36
type input "Elena"
click at [1081, 309] on input "Last name" at bounding box center [1158, 309] width 167 height 36
drag, startPoint x: 336, startPoint y: 281, endPoint x: 393, endPoint y: 284, distance: 56.7
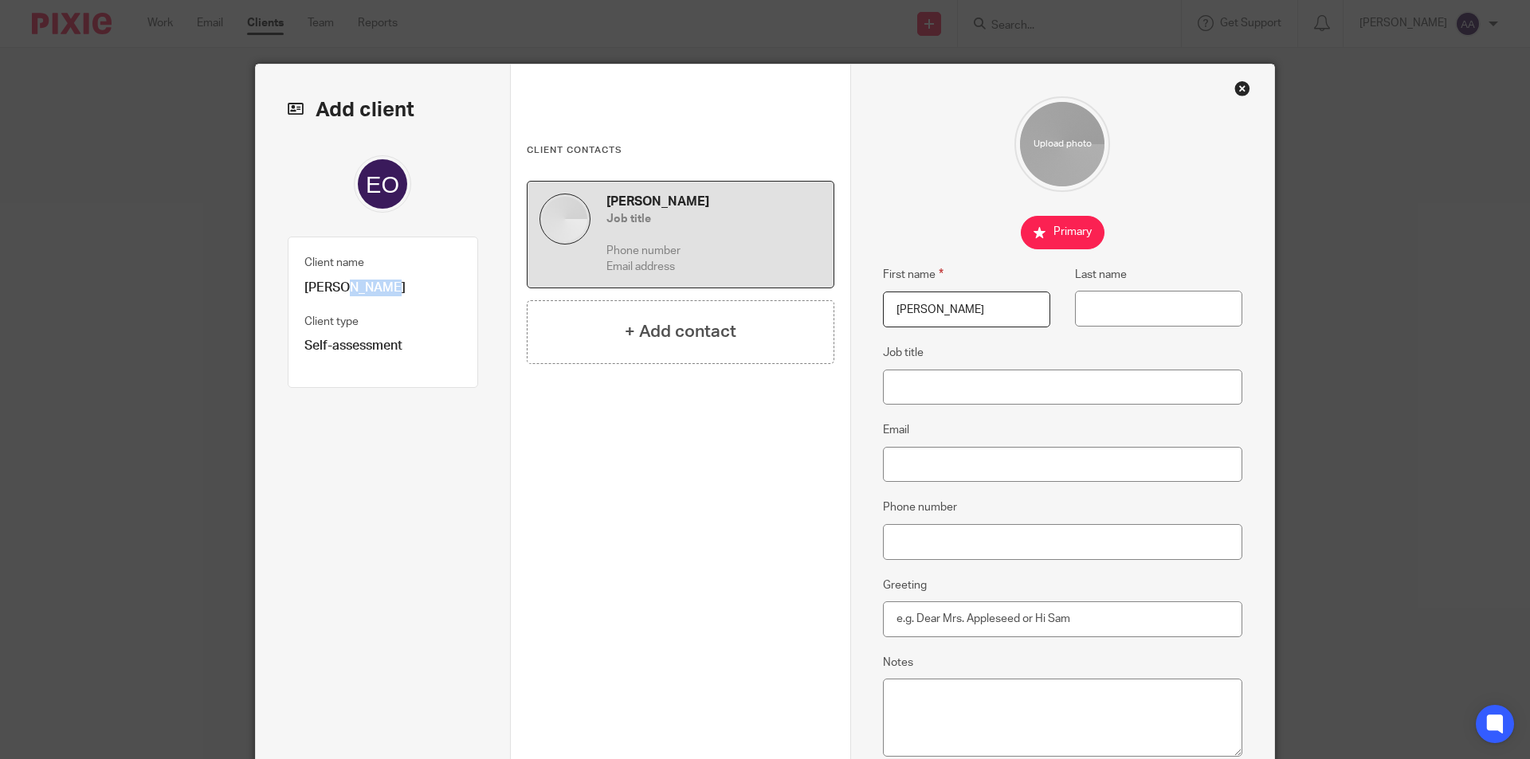
click at [393, 284] on p "[PERSON_NAME]" at bounding box center [382, 288] width 157 height 17
copy p "Opinca"
click at [1111, 305] on input "Last name" at bounding box center [1158, 309] width 167 height 36
paste input "Opinca"
type input "Opinca"
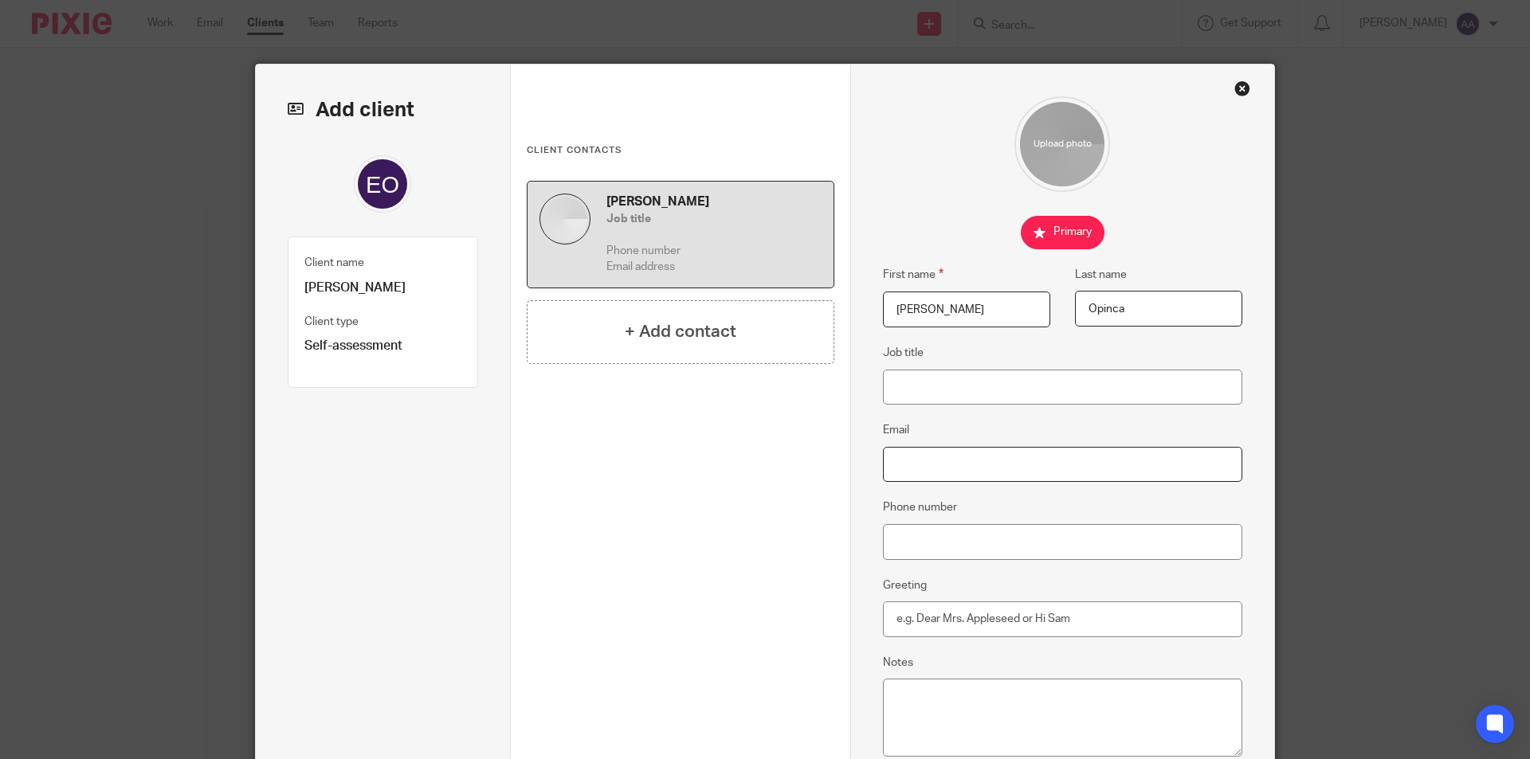
click at [937, 465] on input "Email" at bounding box center [1063, 465] width 360 height 36
paste input "[PERSON_NAME][EMAIL_ADDRESS][DOMAIN_NAME]"
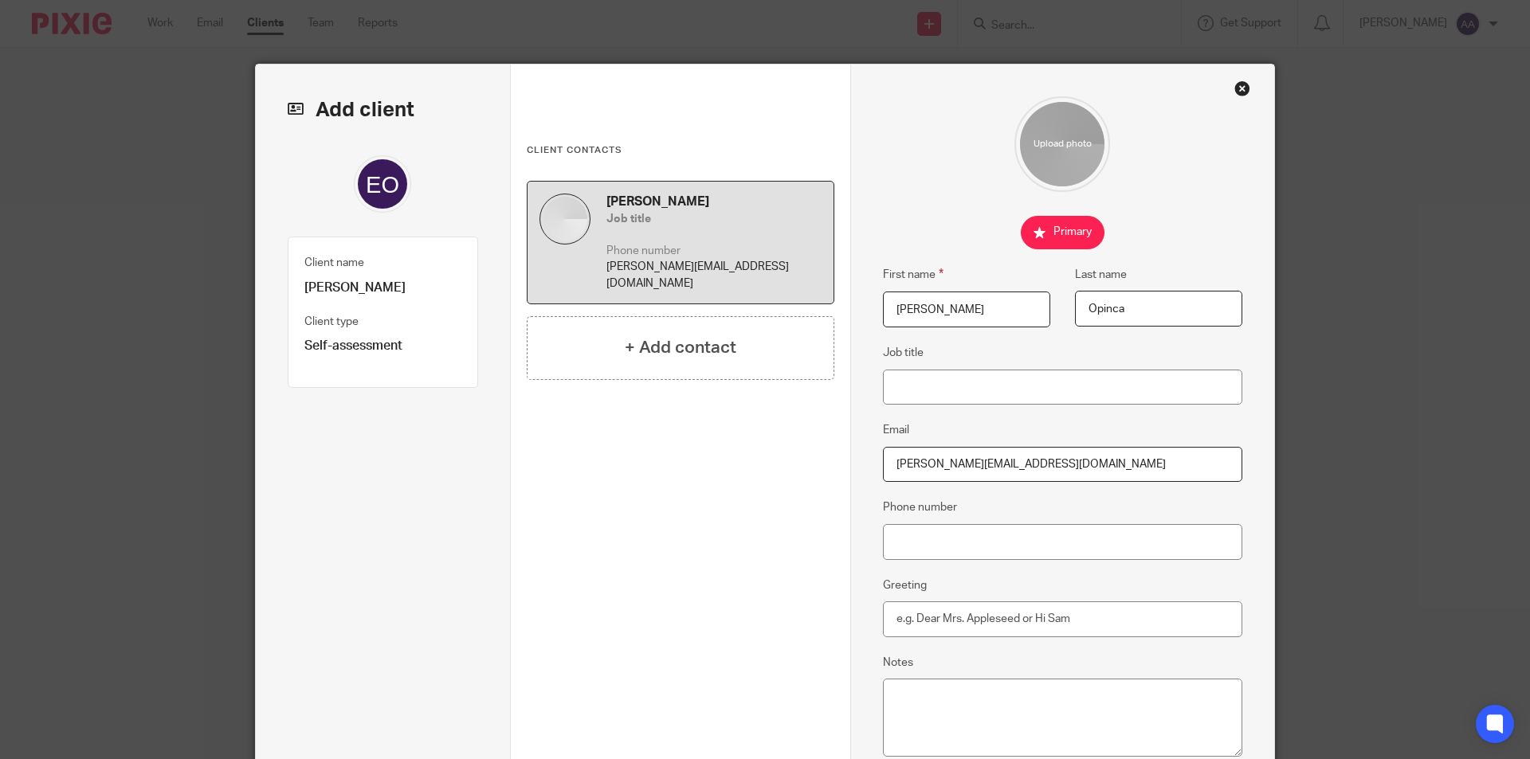
scroll to position [182, 0]
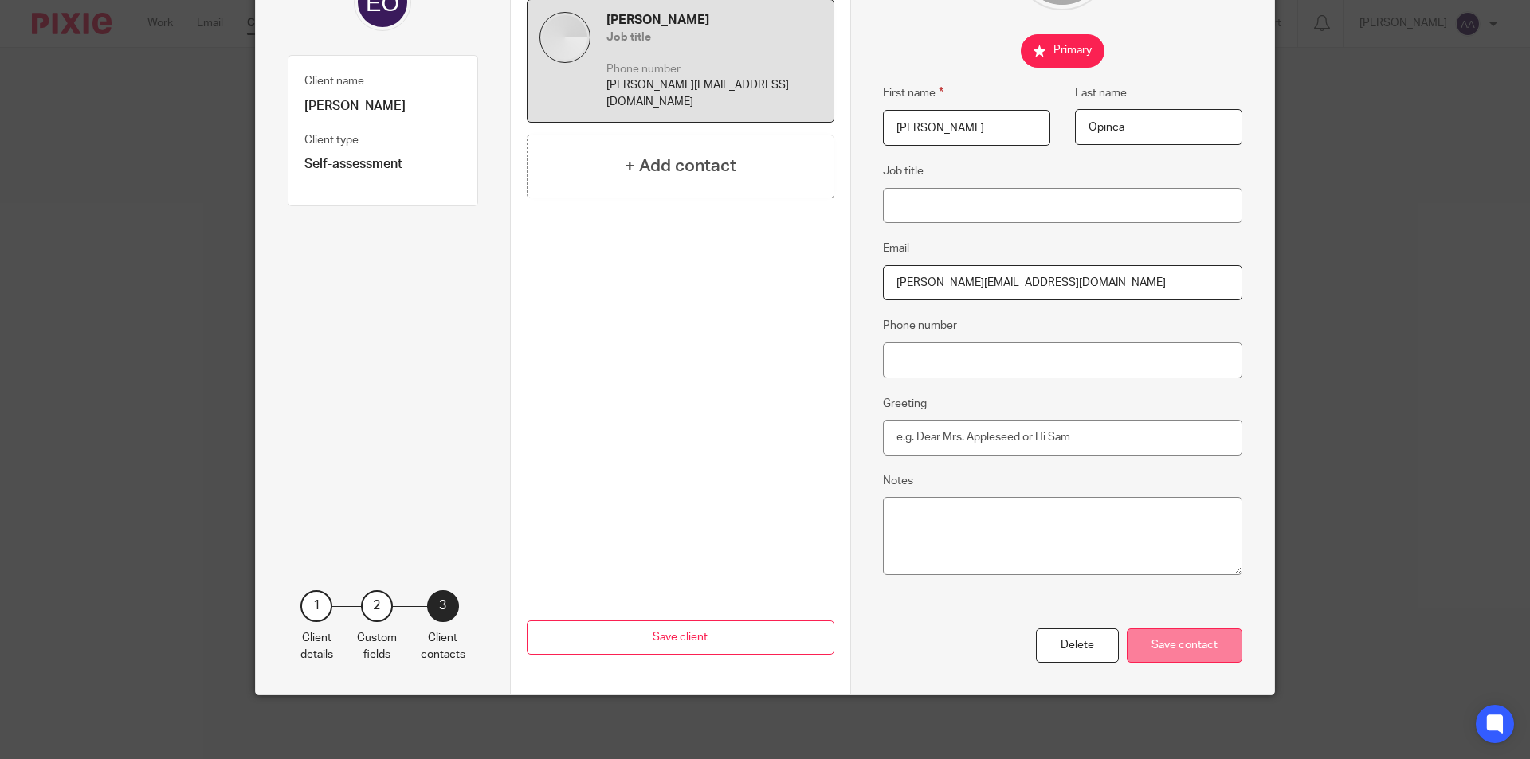
type input "[PERSON_NAME][EMAIL_ADDRESS][DOMAIN_NAME]"
click at [1190, 635] on div "Save contact" at bounding box center [1185, 646] width 116 height 34
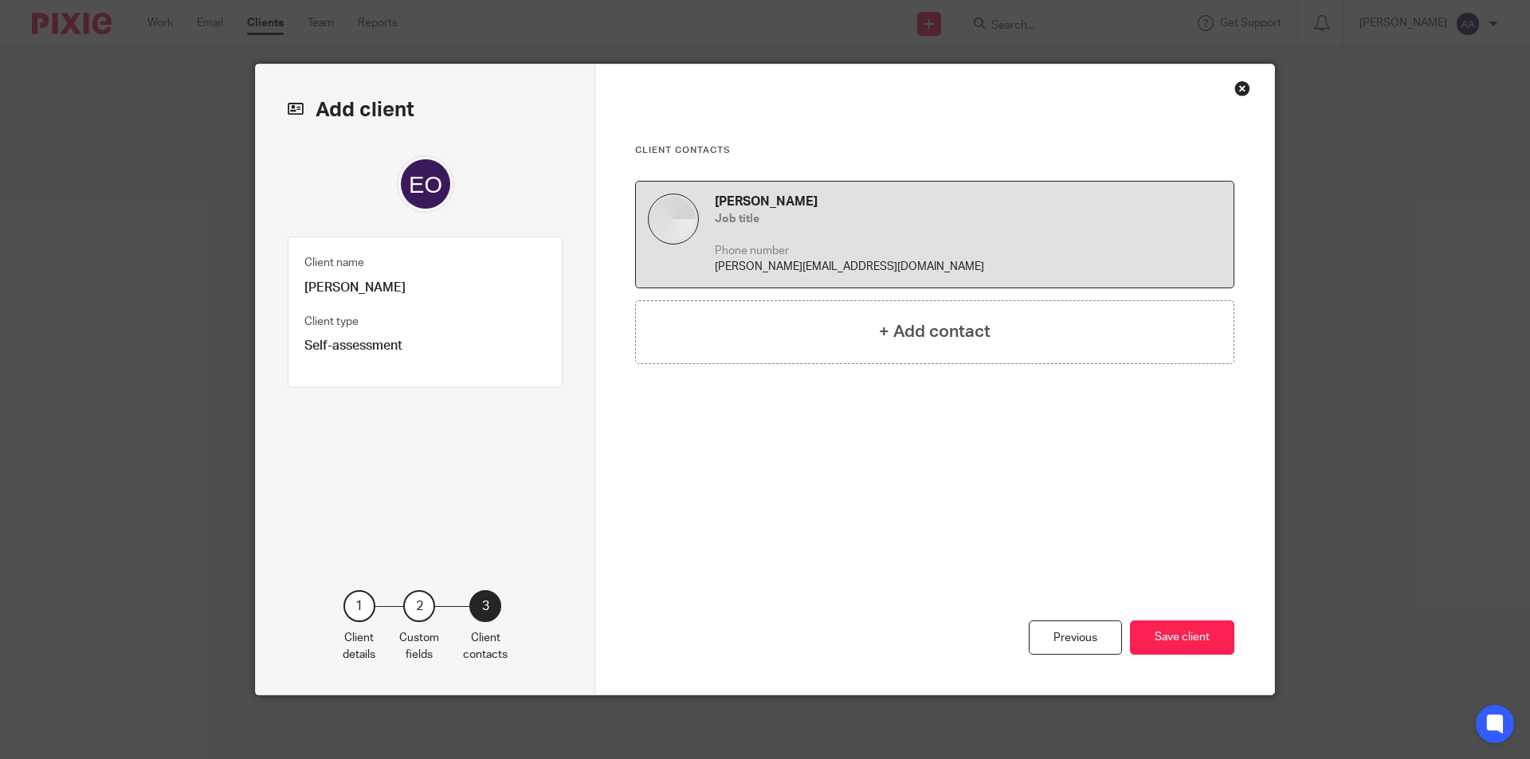
scroll to position [0, 0]
click at [1171, 643] on button "Save client" at bounding box center [1182, 638] width 104 height 34
